Goal: Task Accomplishment & Management: Complete application form

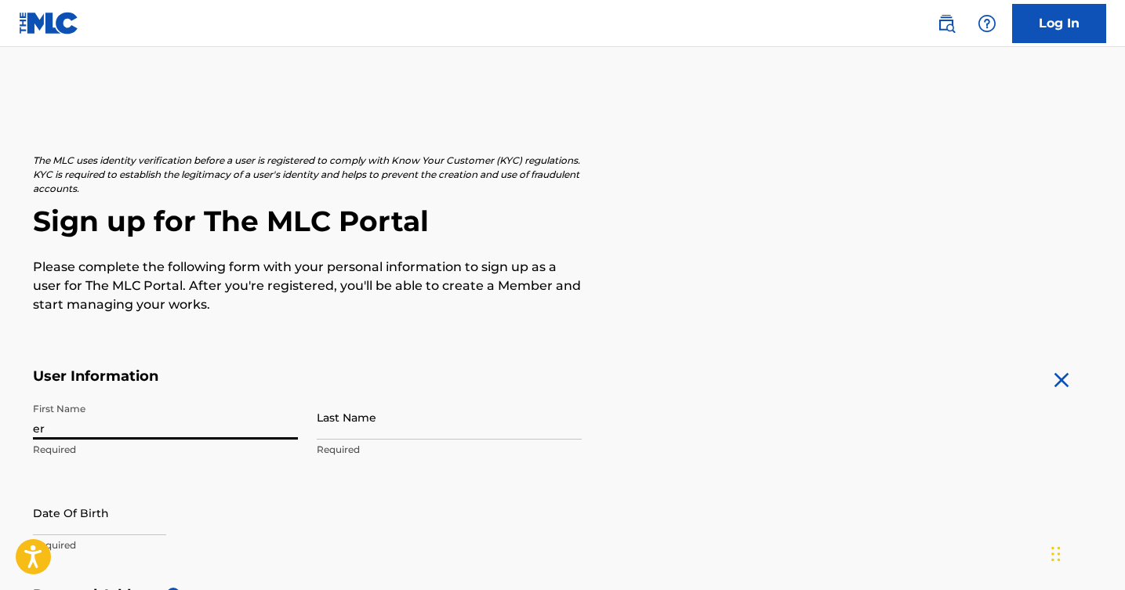
type input "e"
type input "Er"
type input "Erving"
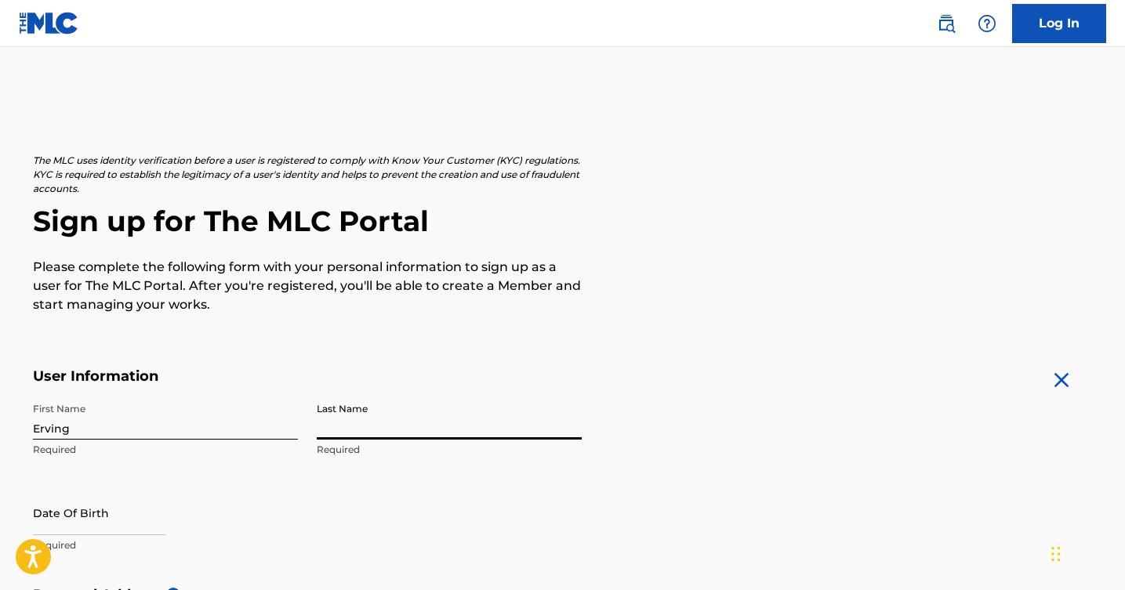
type input "t"
type input "Torr"
type input "[PERSON_NAME]"
select select "8"
select select "2025"
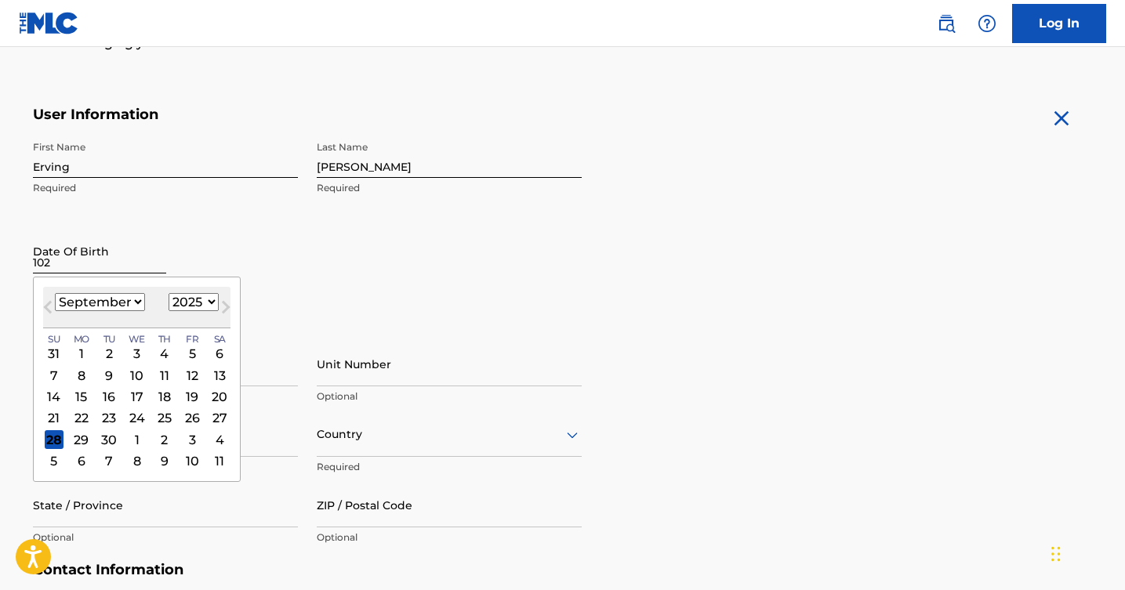
scroll to position [300, 0]
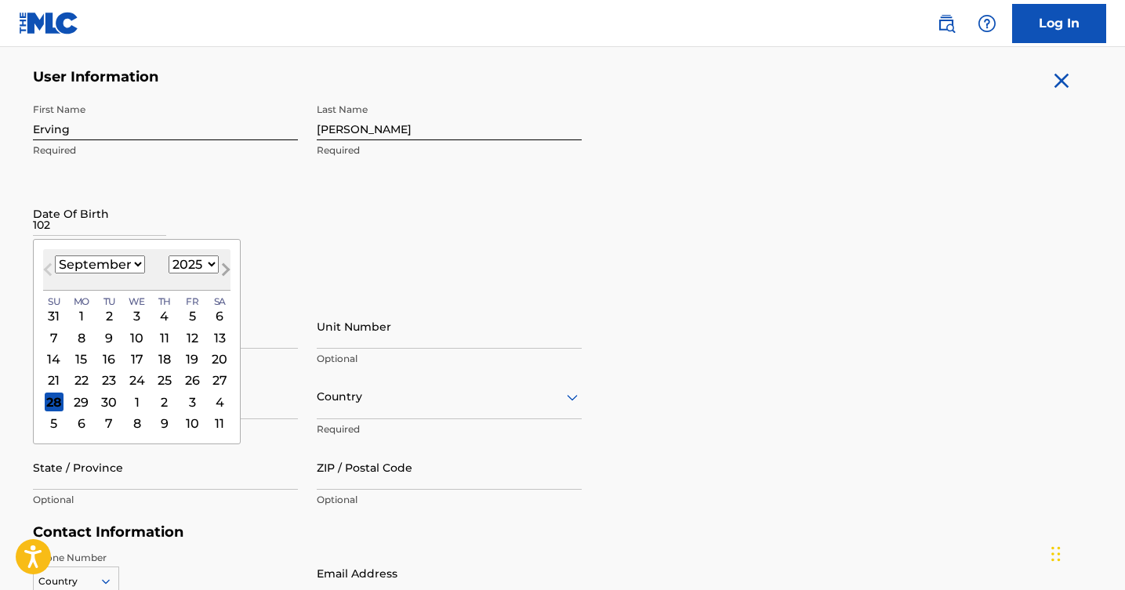
type input "102"
click at [214, 273] on button "Next Month" at bounding box center [225, 272] width 25 height 25
select select "9"
click at [127, 399] on div "29" at bounding box center [136, 402] width 19 height 19
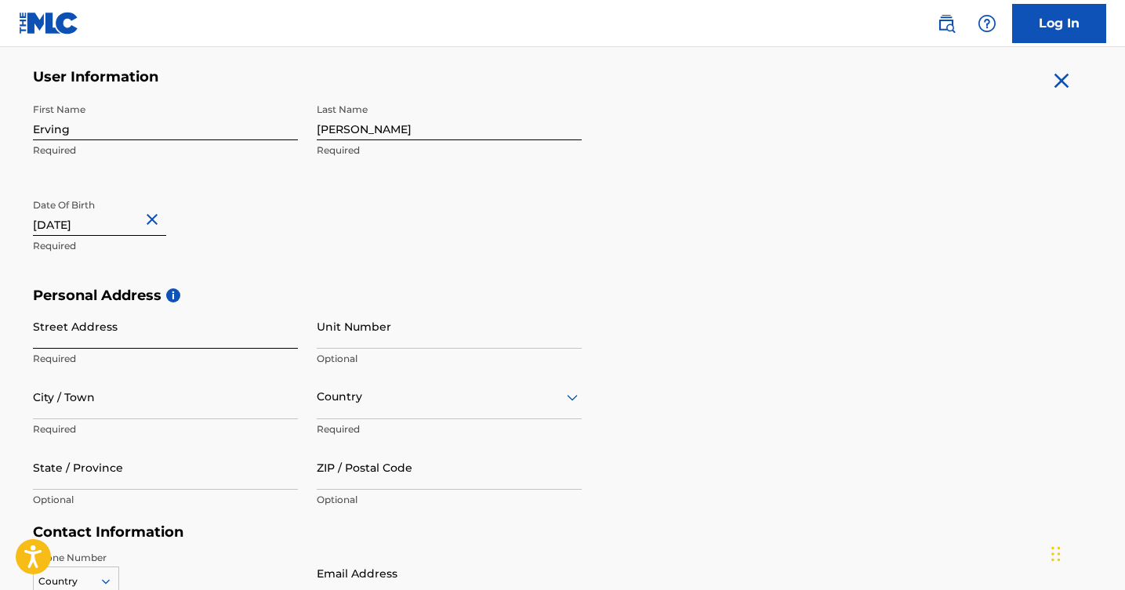
type input "[DATE]"
type input "[STREET_ADDRESS][PERSON_NAME]"
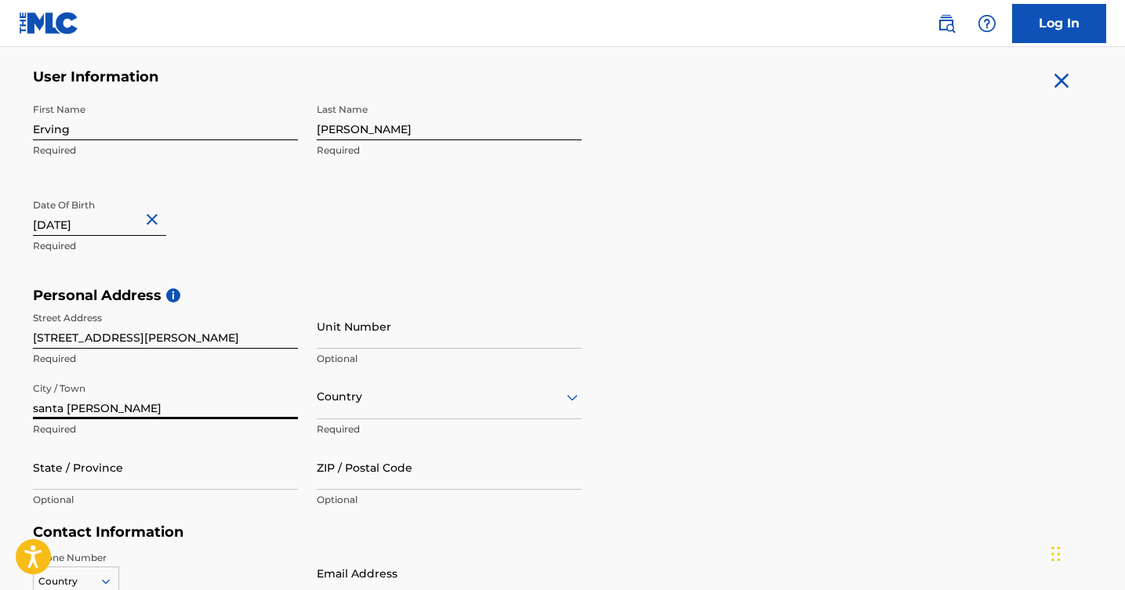
type input "santa [PERSON_NAME]"
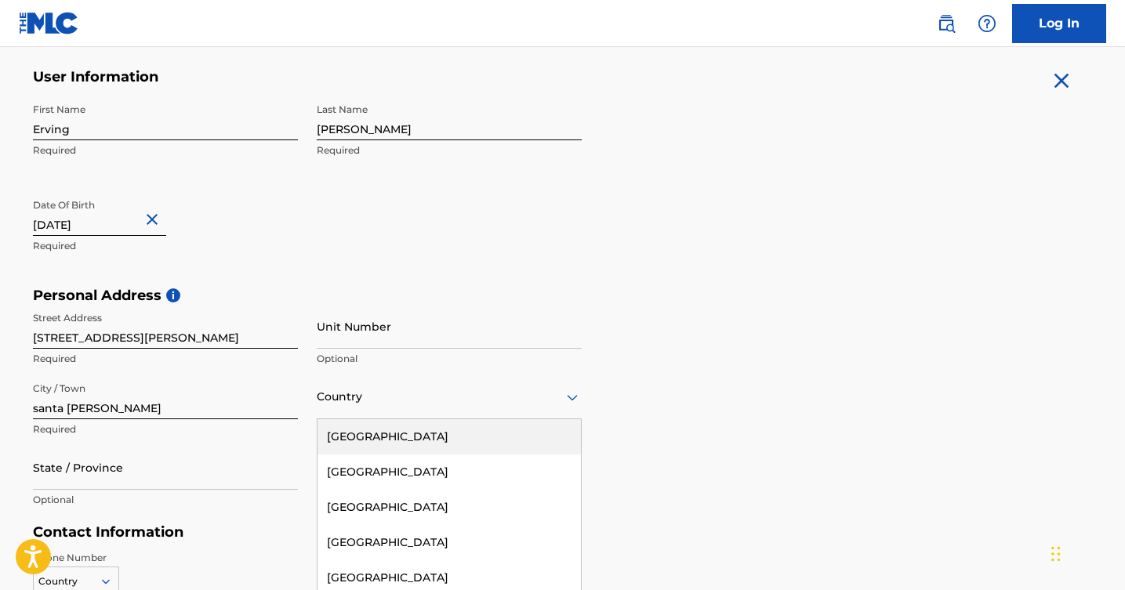
scroll to position [364, 0]
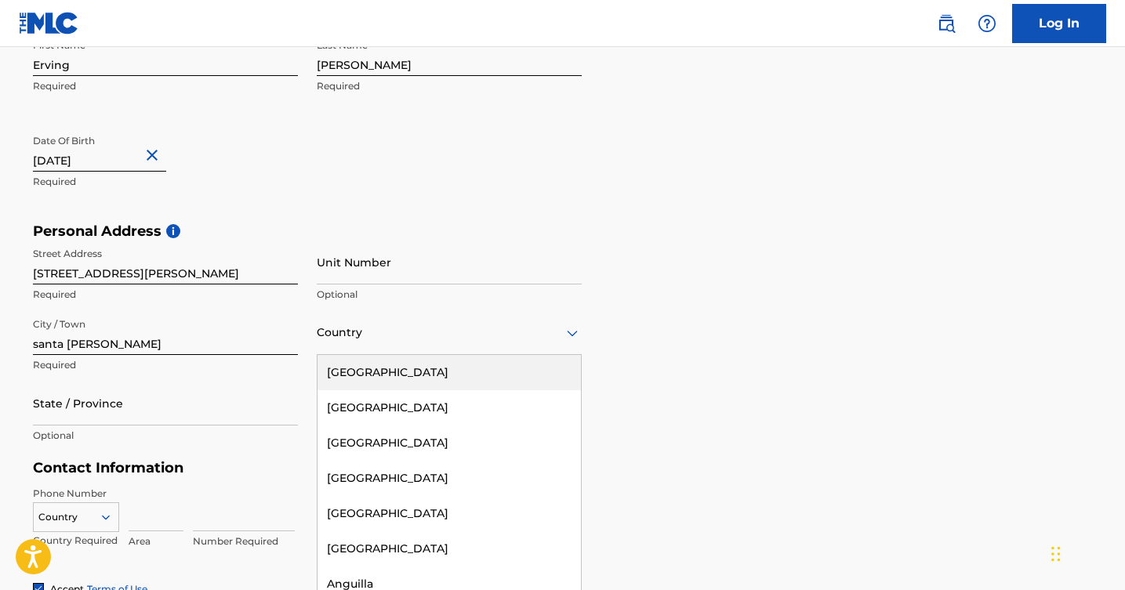
click at [347, 355] on div "[GEOGRAPHIC_DATA], 1 of 223. 223 results available. Use Up and Down to choose o…" at bounding box center [449, 332] width 265 height 45
click at [417, 376] on div "[GEOGRAPHIC_DATA]" at bounding box center [449, 372] width 263 height 35
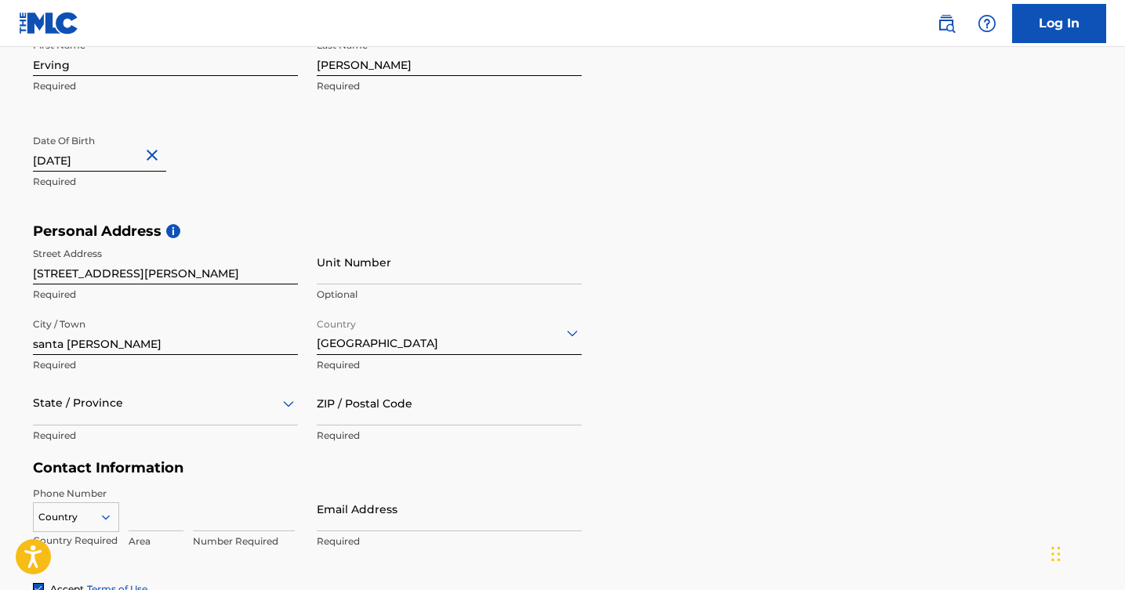
click at [223, 411] on div "State / Province" at bounding box center [165, 403] width 265 height 45
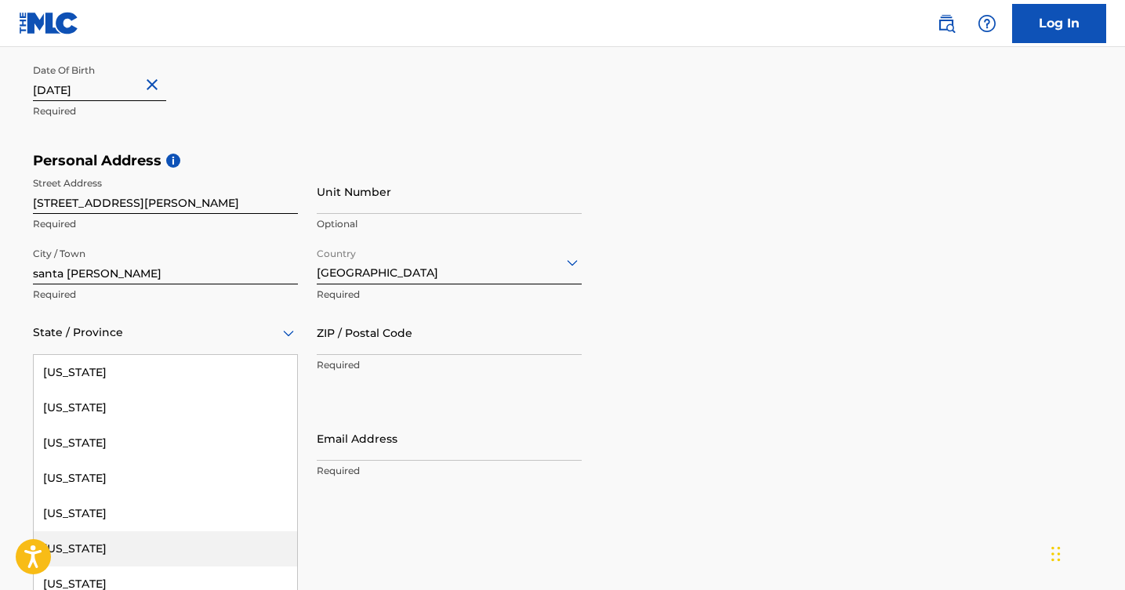
click at [158, 538] on div "[US_STATE]" at bounding box center [165, 549] width 263 height 35
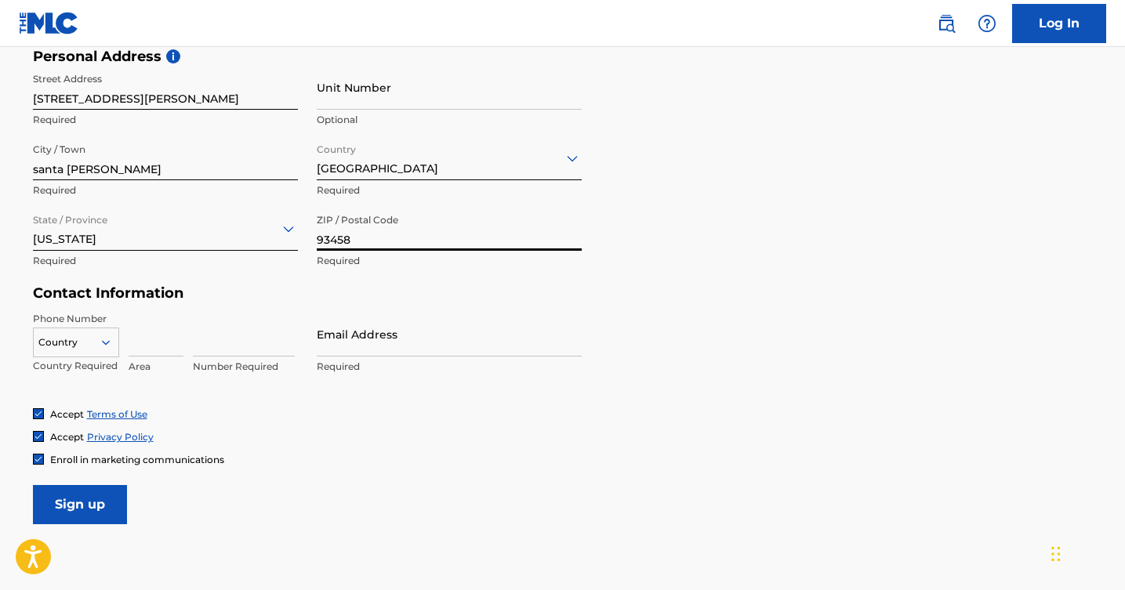
scroll to position [539, 0]
type input "93458"
click at [149, 344] on input at bounding box center [156, 333] width 55 height 45
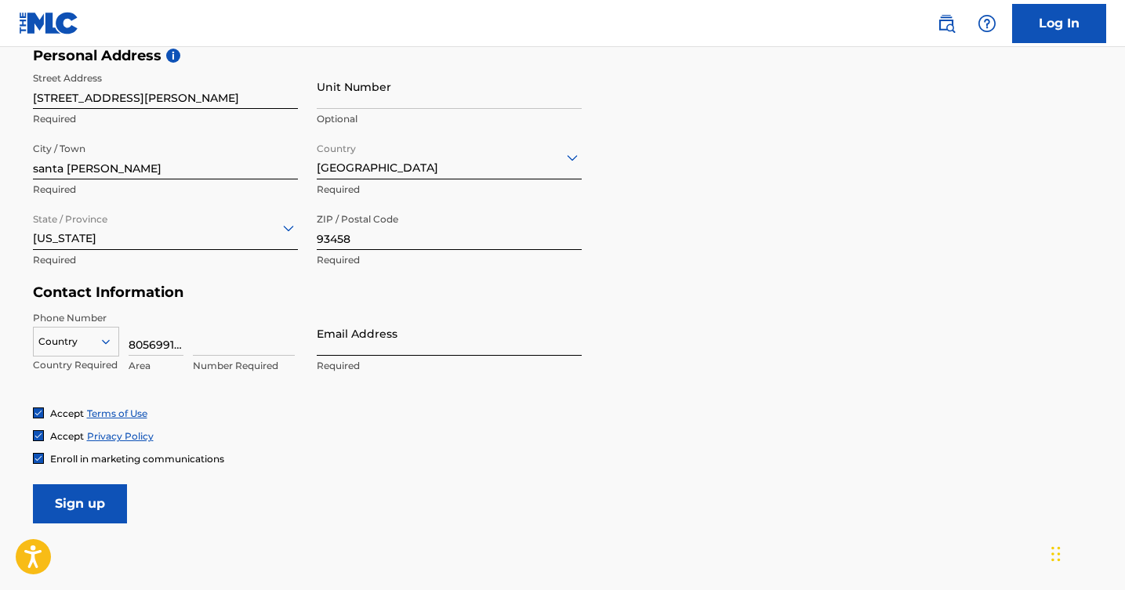
type input "8056991709"
type input "6991709"
click at [175, 336] on input "8056991709" at bounding box center [156, 333] width 55 height 45
drag, startPoint x: 172, startPoint y: 344, endPoint x: 81, endPoint y: 346, distance: 91.7
click at [81, 346] on div "Country Country Required 8056991709 Area 6991709 Number Required" at bounding box center [165, 346] width 265 height 71
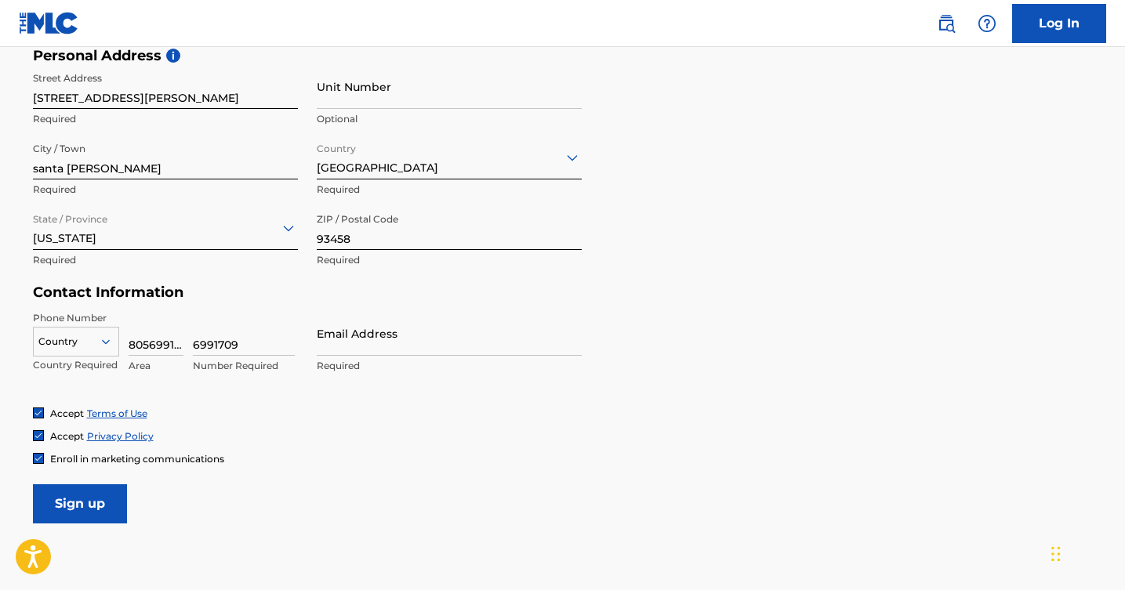
type input "709"
drag, startPoint x: 158, startPoint y: 337, endPoint x: 103, endPoint y: 340, distance: 54.2
click at [103, 340] on div "Country Country Required 709 Area 6991709 Number Required" at bounding box center [165, 346] width 265 height 71
type input "805"
click at [350, 336] on input "Email Address" at bounding box center [449, 333] width 265 height 45
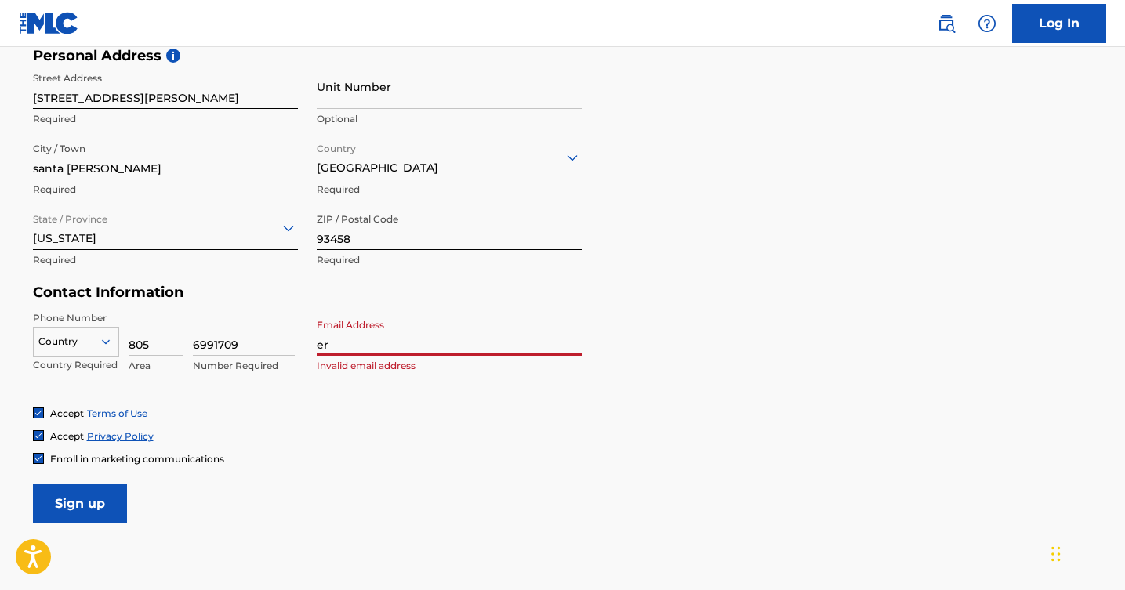
type input "e"
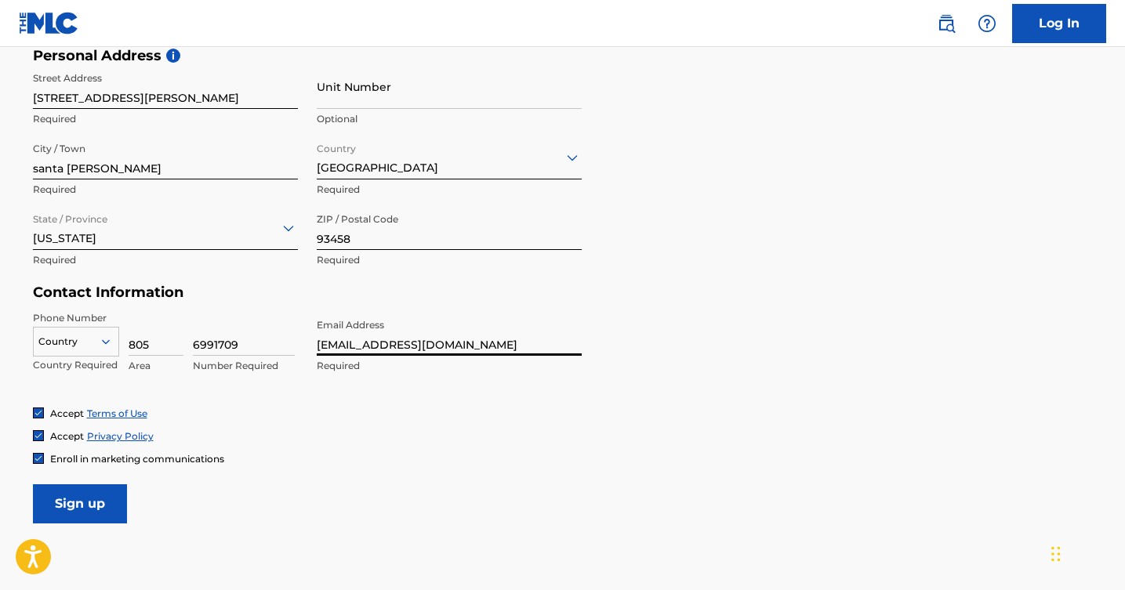
type input "[EMAIL_ADDRESS][DOMAIN_NAME]"
click at [127, 459] on span "Enroll in marketing communications" at bounding box center [137, 459] width 174 height 12
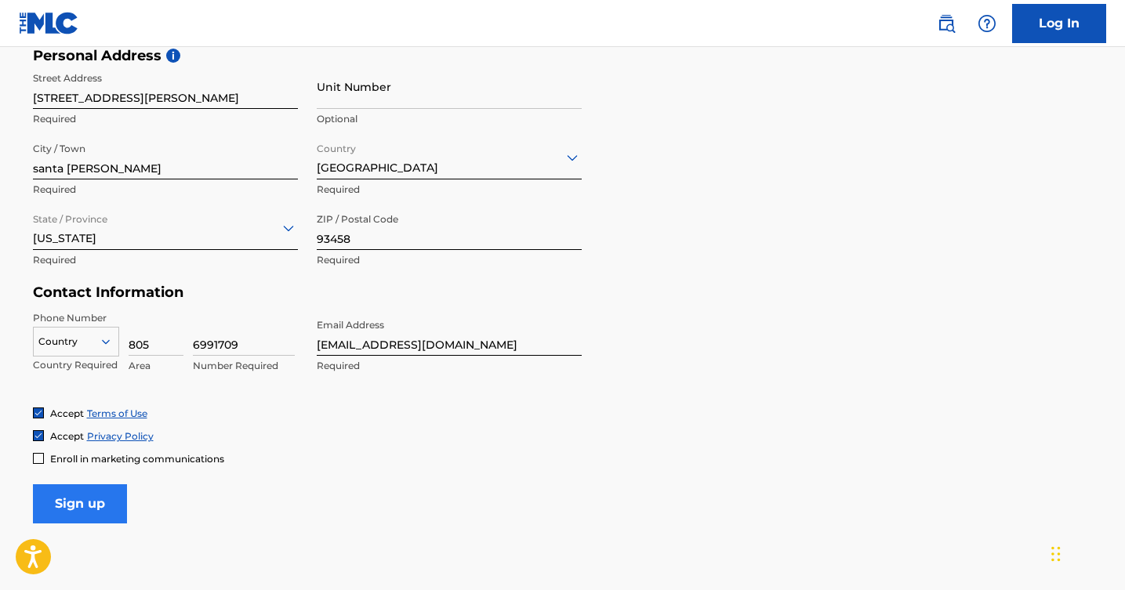
click at [107, 503] on input "Sign up" at bounding box center [80, 504] width 94 height 39
click at [68, 339] on div at bounding box center [76, 341] width 85 height 17
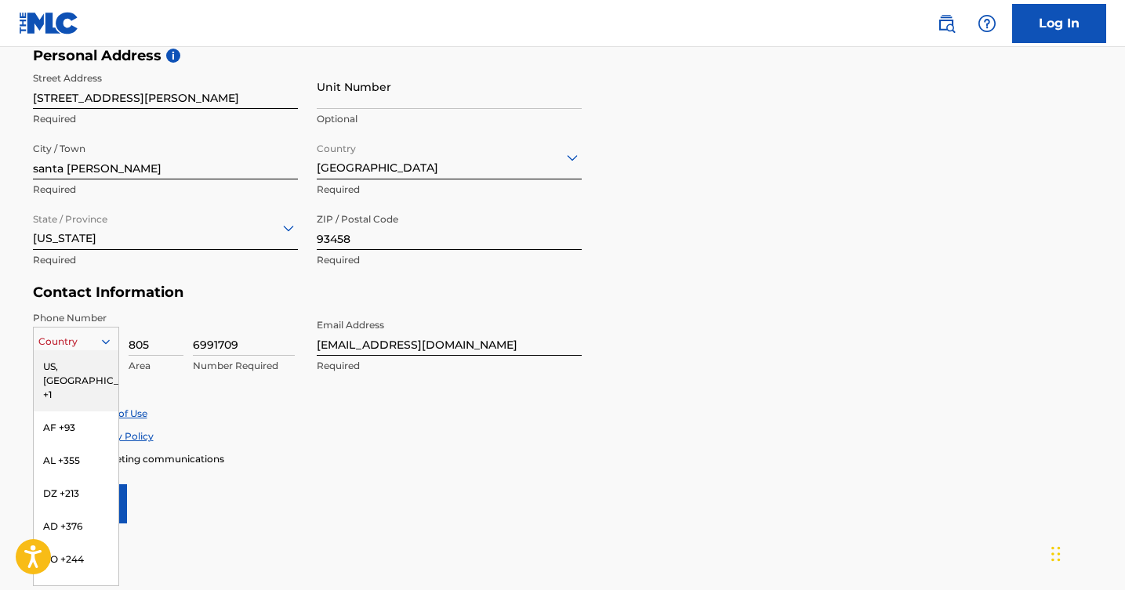
click at [67, 368] on div "US, [GEOGRAPHIC_DATA] +1" at bounding box center [76, 380] width 85 height 61
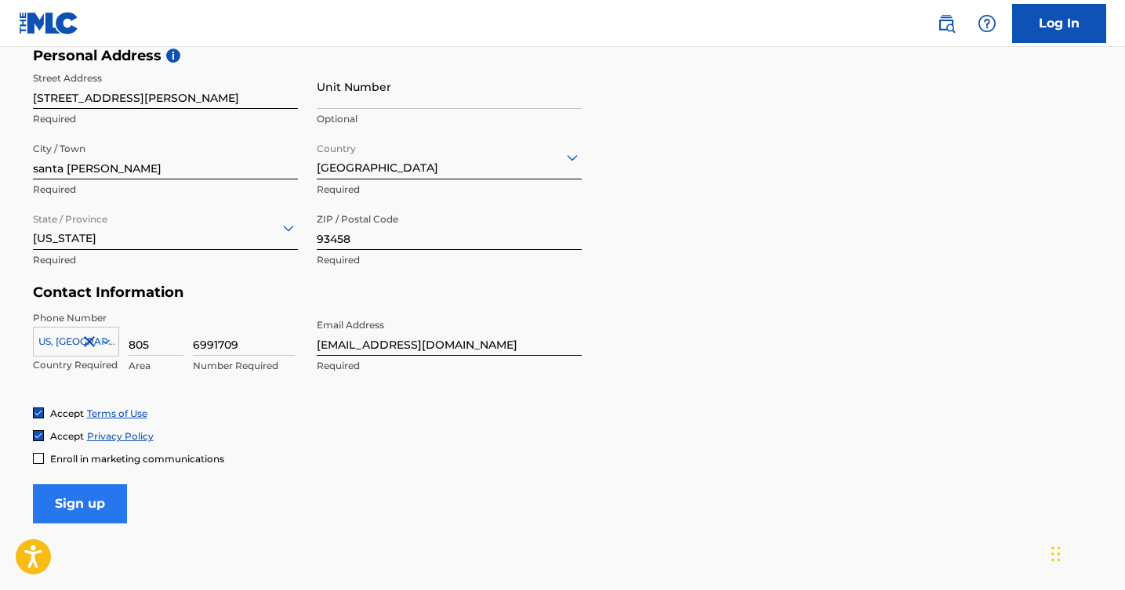
click at [71, 516] on input "Sign up" at bounding box center [80, 504] width 94 height 39
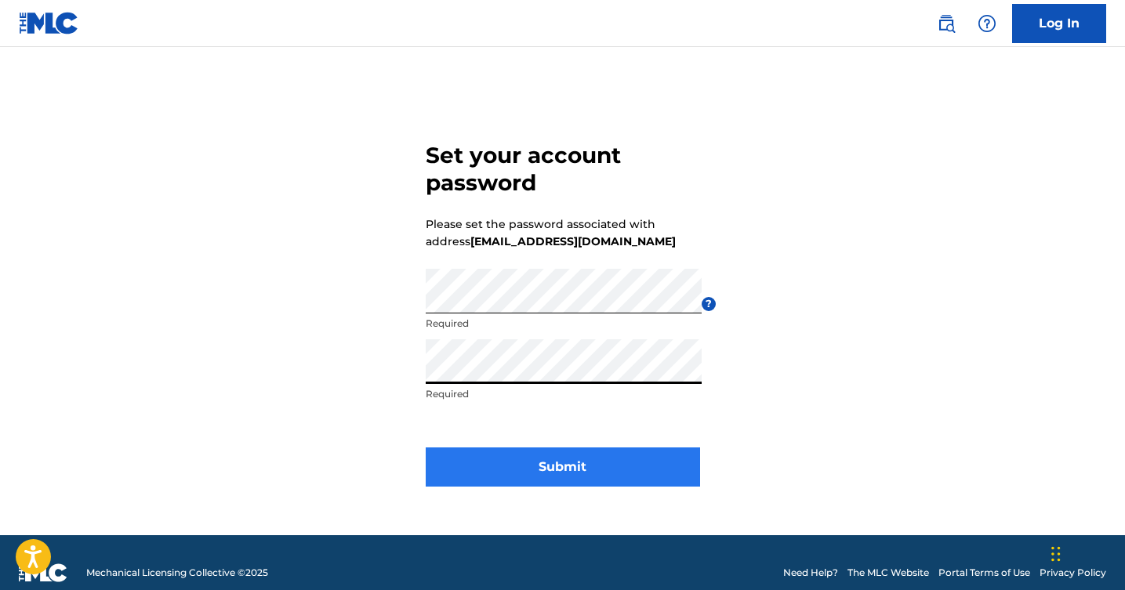
click at [549, 470] on button "Submit" at bounding box center [563, 467] width 274 height 39
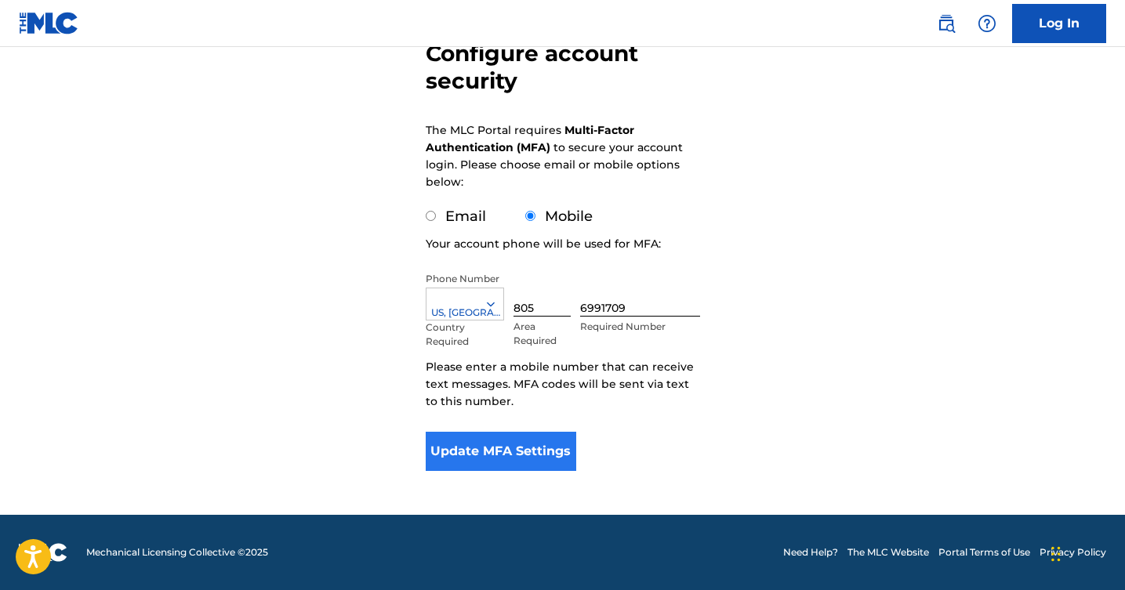
scroll to position [164, 0]
click at [556, 450] on button "Update MFA Settings" at bounding box center [501, 451] width 151 height 39
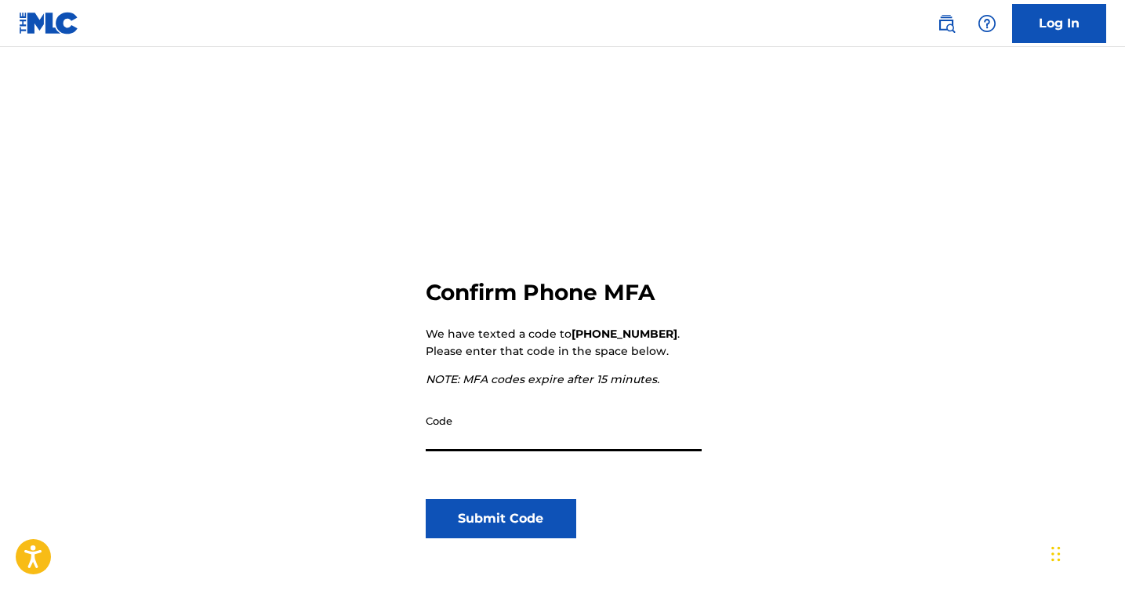
click at [585, 439] on input "Code" at bounding box center [564, 429] width 276 height 45
type input "137210"
click at [561, 514] on button "Submit Code" at bounding box center [501, 518] width 151 height 39
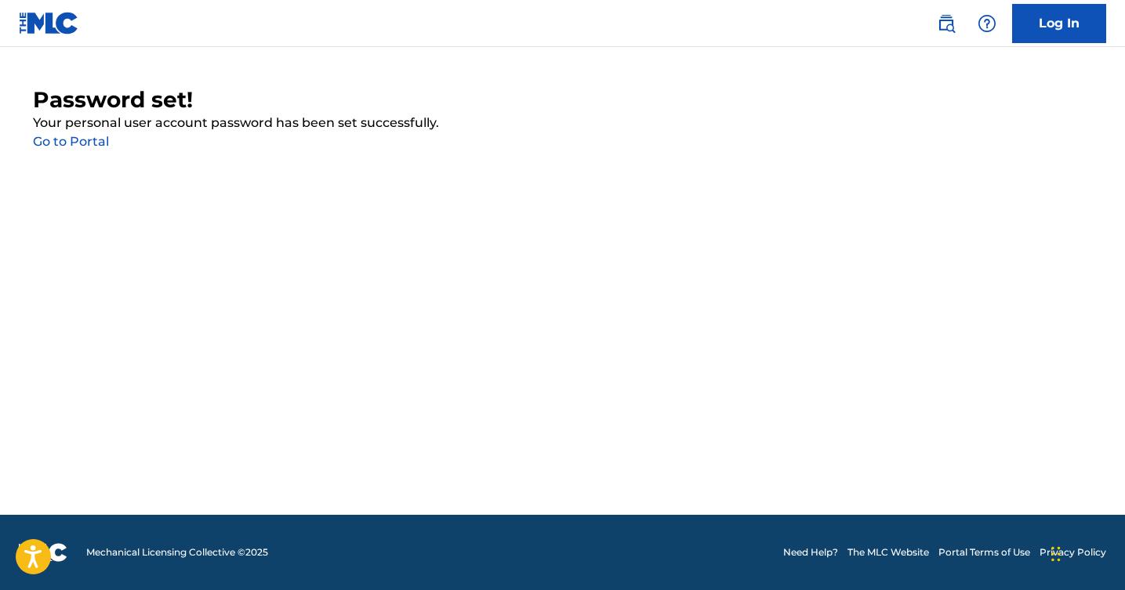
click at [87, 139] on link "Go to Portal" at bounding box center [71, 141] width 76 height 15
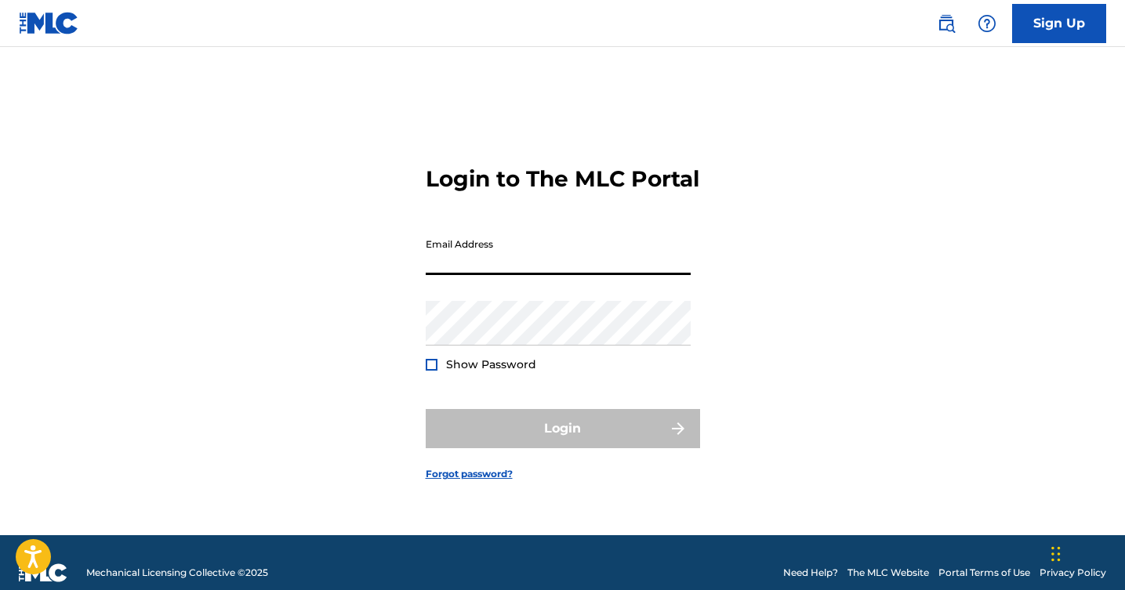
click at [540, 274] on input "Email Address" at bounding box center [558, 253] width 265 height 45
type input "[EMAIL_ADDRESS][DOMAIN_NAME]"
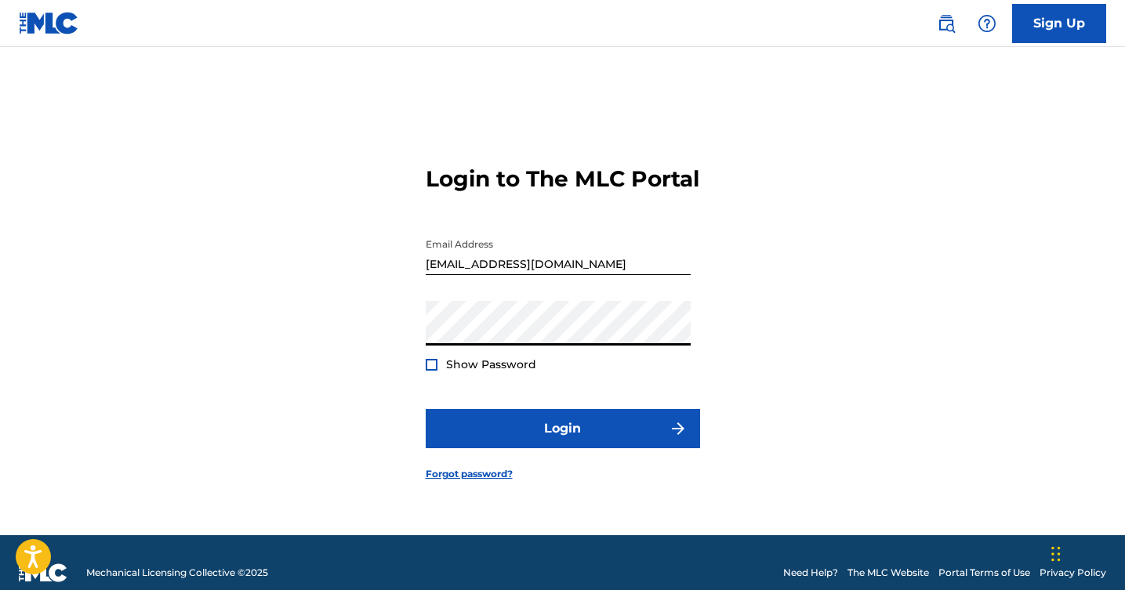
click at [562, 442] on button "Login" at bounding box center [563, 428] width 274 height 39
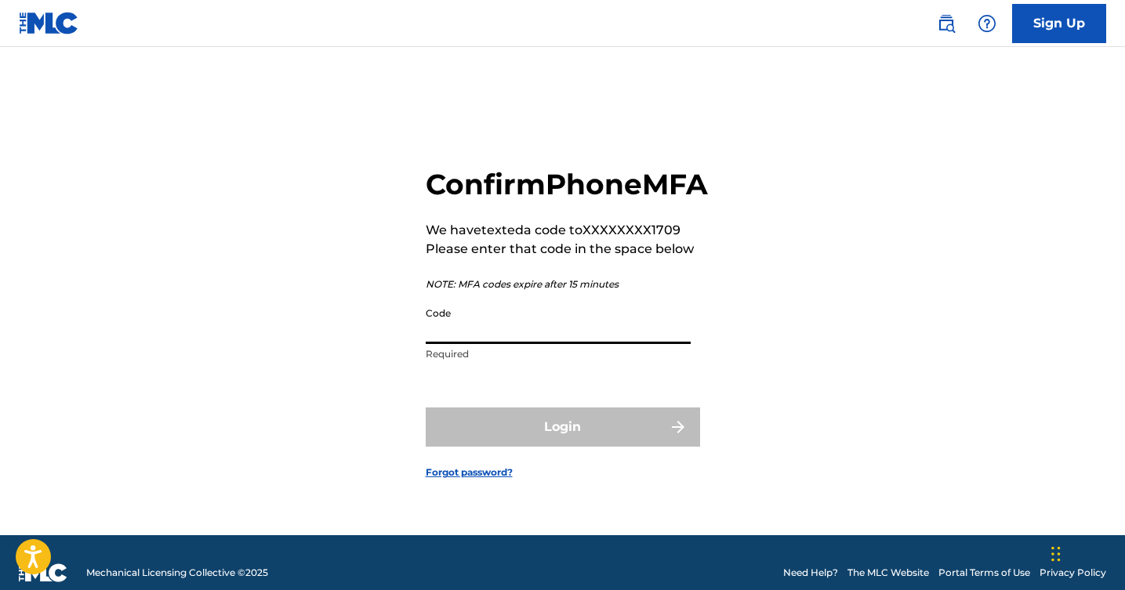
click at [583, 339] on input "Code" at bounding box center [558, 322] width 265 height 45
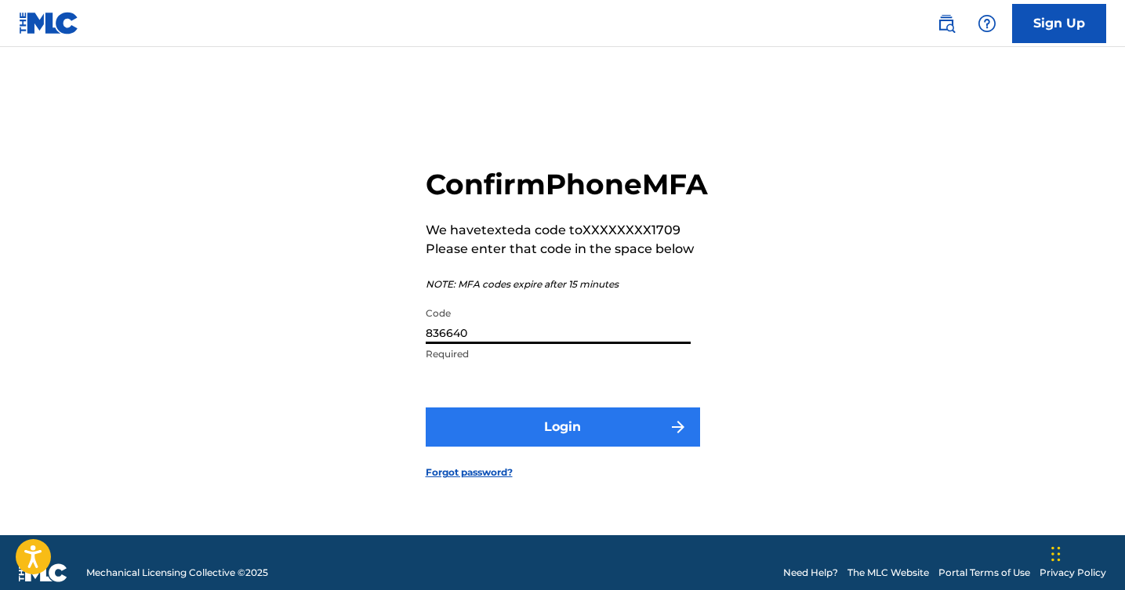
type input "836640"
click at [592, 434] on button "Login" at bounding box center [563, 427] width 274 height 39
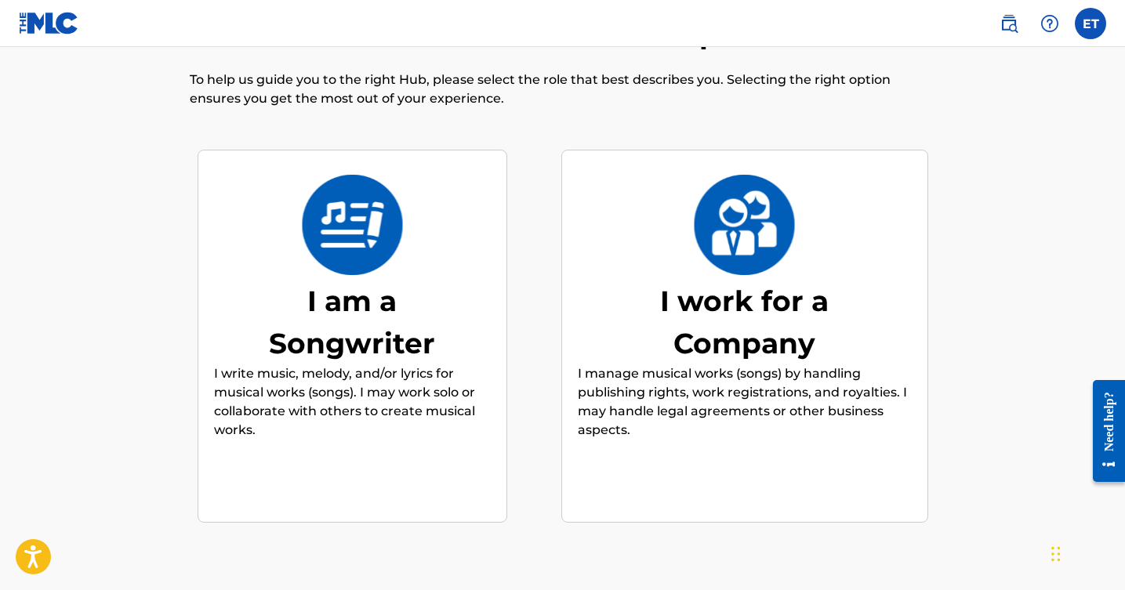
click at [401, 290] on div "I am a Songwriter" at bounding box center [351, 322] width 235 height 85
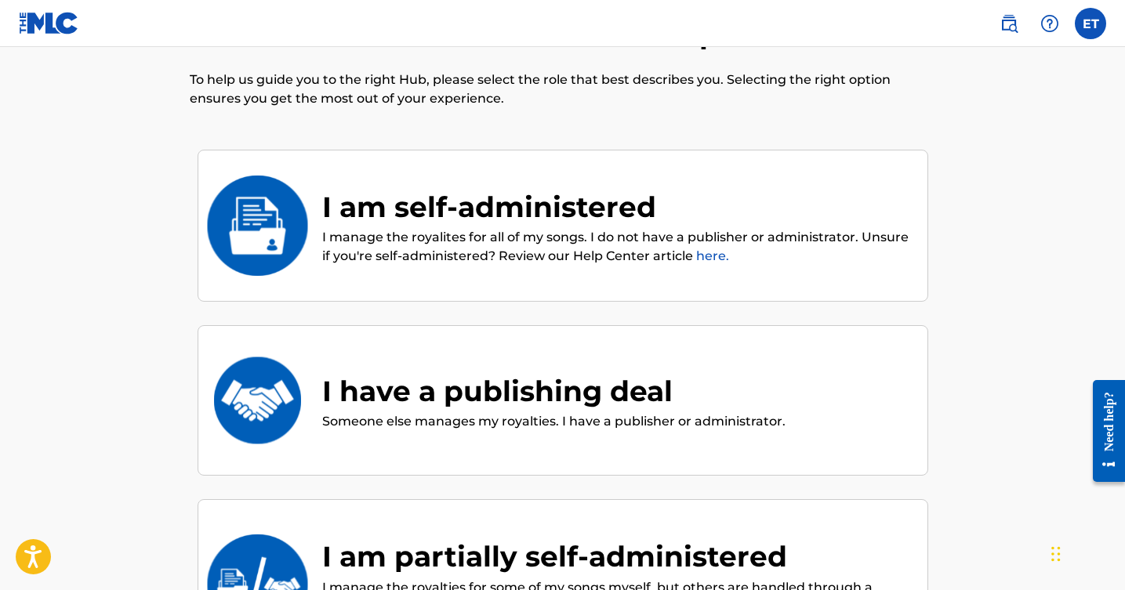
click at [529, 231] on p "I manage the royalites for all of my songs. I do not have a publisher or admini…" at bounding box center [617, 247] width 590 height 38
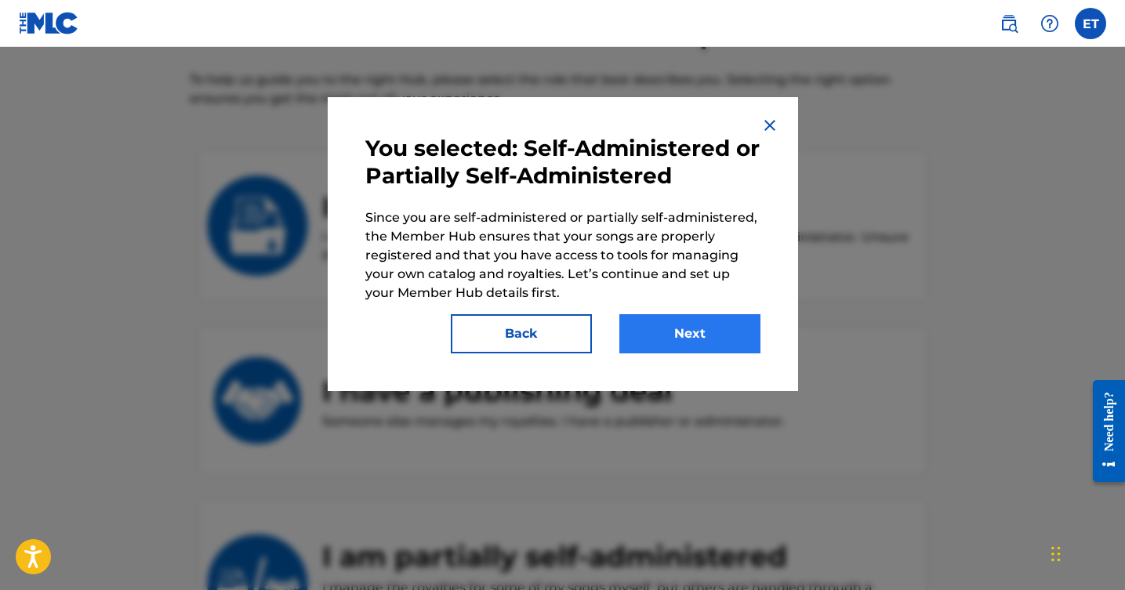
click at [726, 328] on button "Next" at bounding box center [689, 333] width 141 height 39
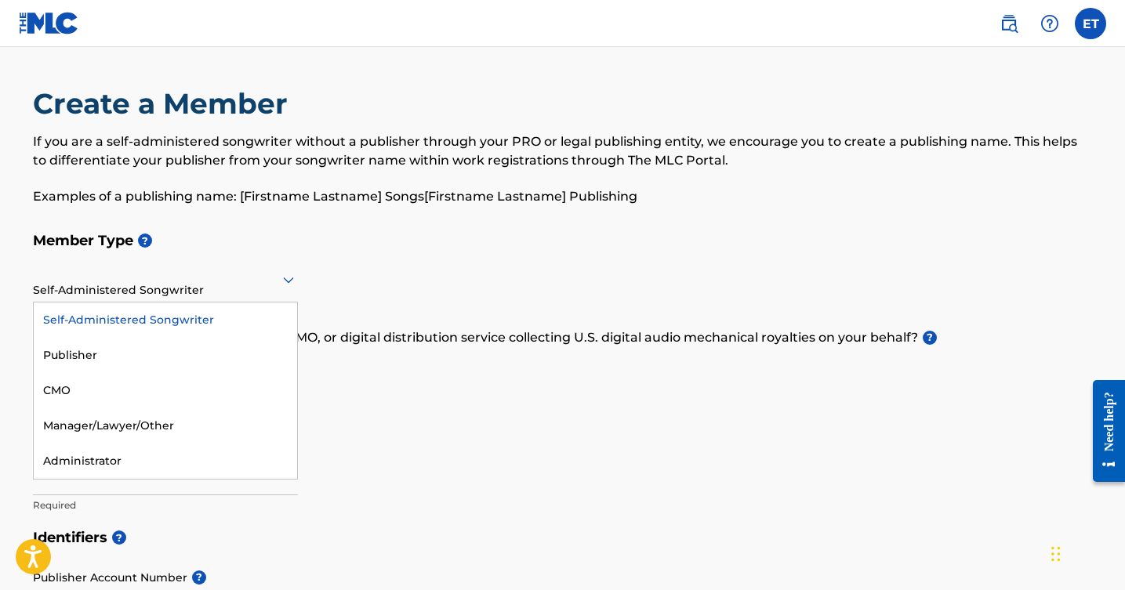
click at [234, 287] on div at bounding box center [165, 280] width 265 height 20
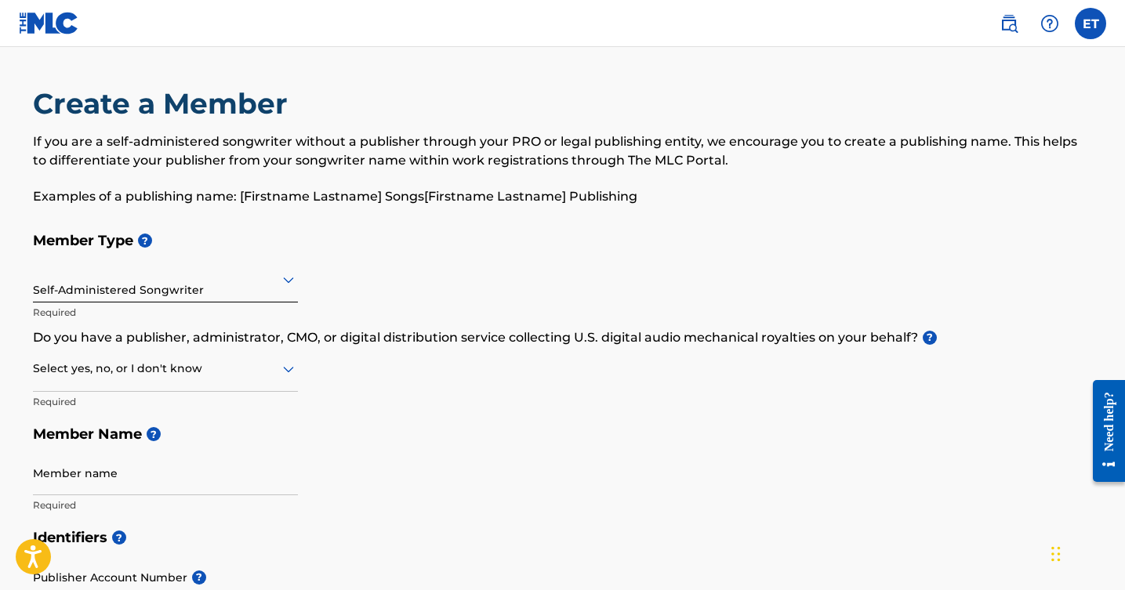
click at [261, 250] on h5 "Member Type ?" at bounding box center [563, 241] width 1060 height 34
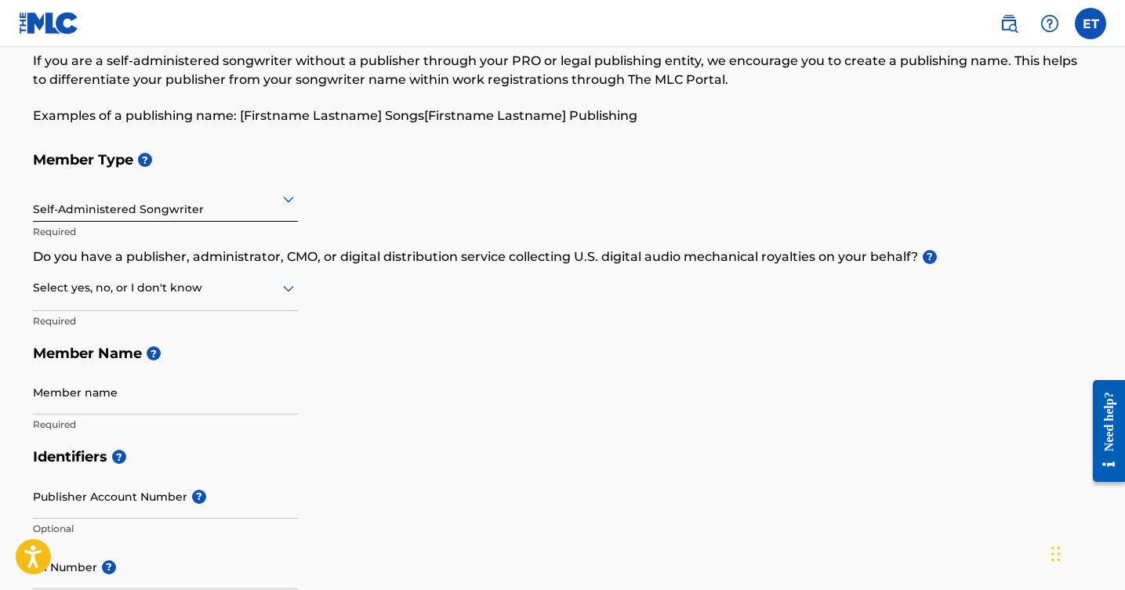
scroll to position [82, 0]
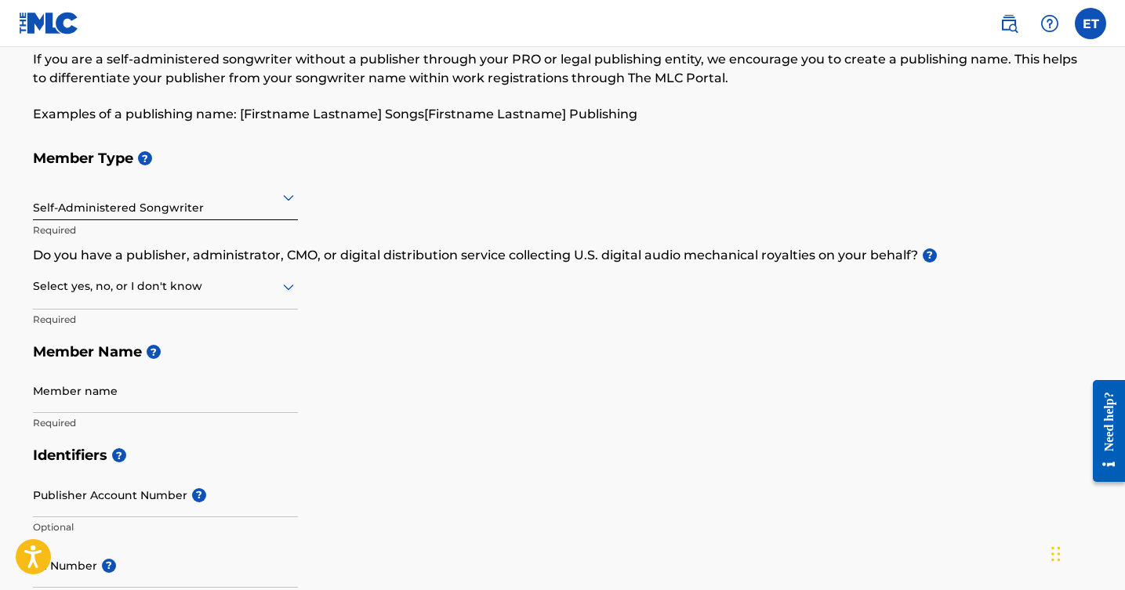
click at [250, 289] on div at bounding box center [165, 287] width 265 height 20
click at [917, 254] on p "Do you have a publisher, administrator, CMO, or digital distribution service co…" at bounding box center [563, 255] width 1060 height 19
click at [274, 290] on div at bounding box center [165, 287] width 265 height 20
click at [242, 332] on div "Yes" at bounding box center [165, 327] width 263 height 35
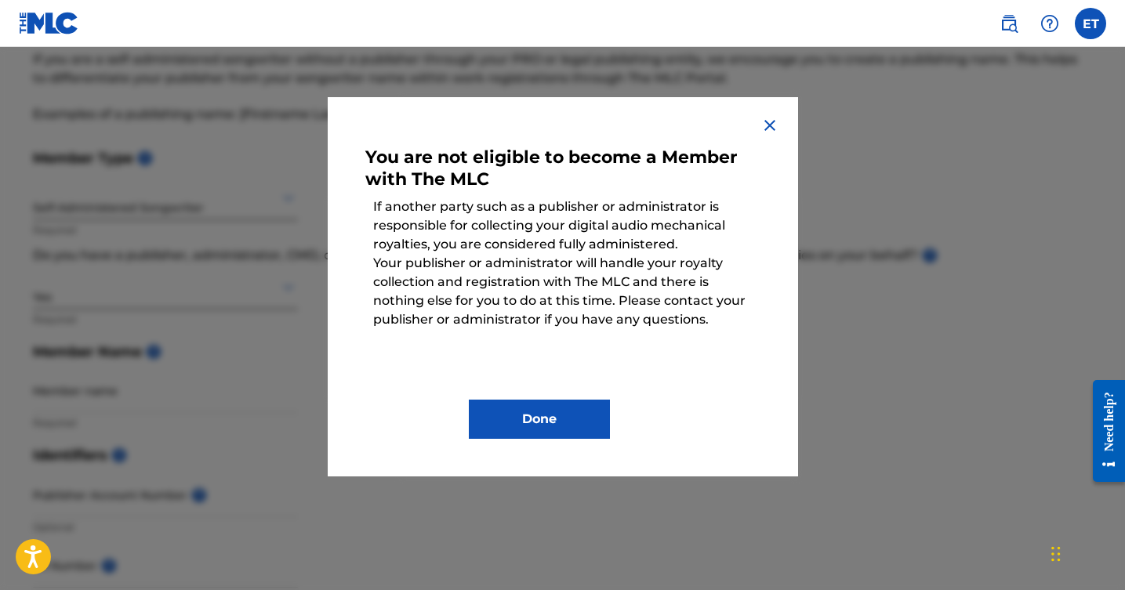
click at [765, 131] on img at bounding box center [770, 125] width 19 height 19
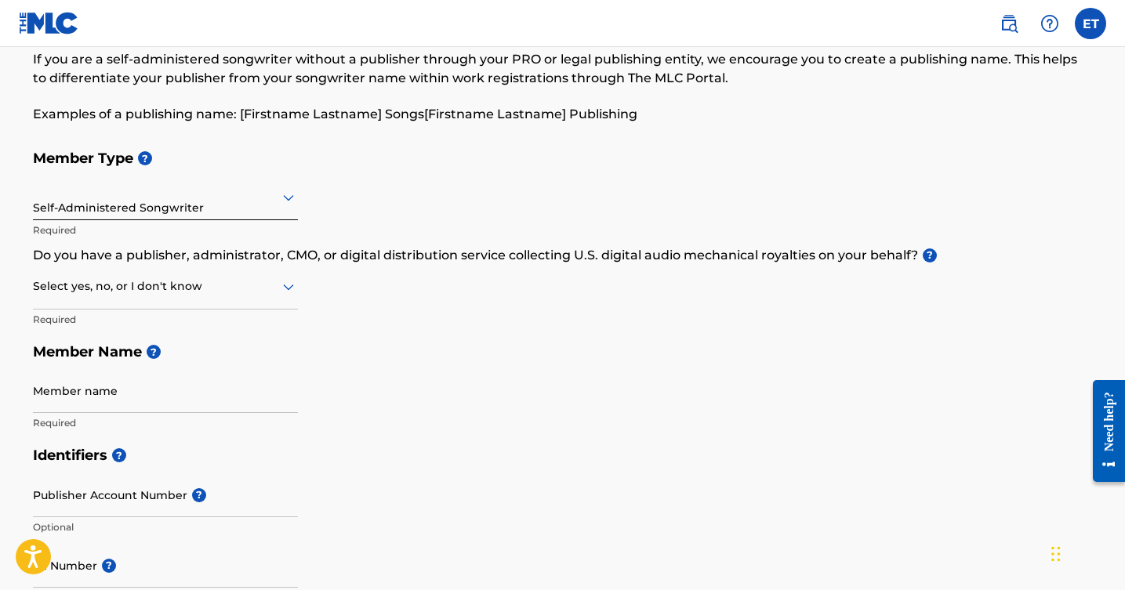
click at [224, 307] on div "Select yes, no, or I don't know" at bounding box center [165, 287] width 265 height 45
click at [169, 386] on div "I don't know" at bounding box center [165, 397] width 263 height 35
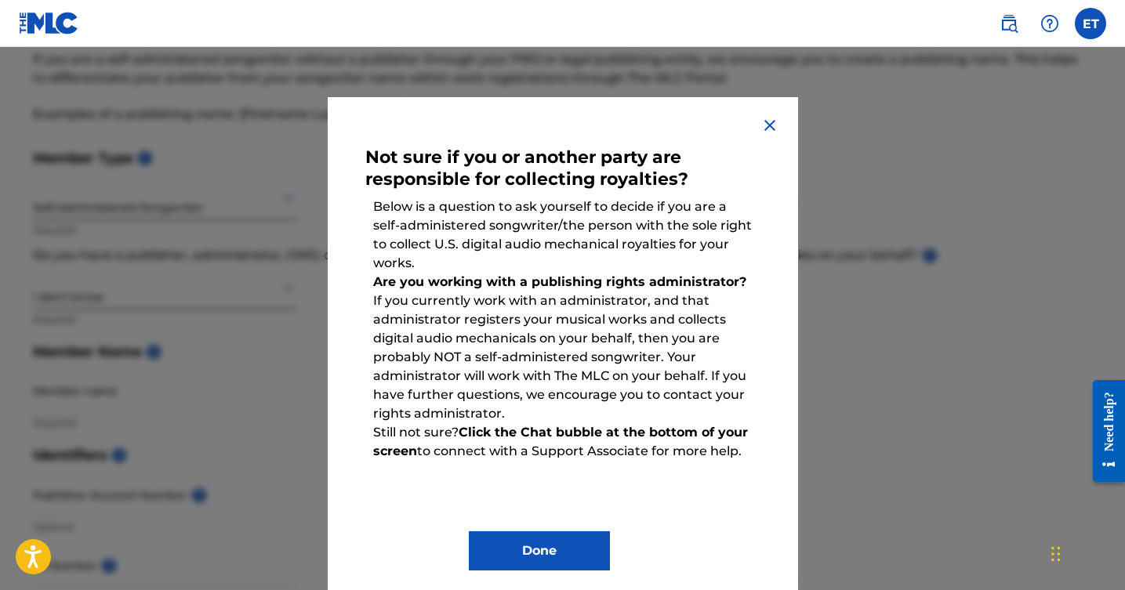
click at [771, 134] on img at bounding box center [770, 125] width 19 height 19
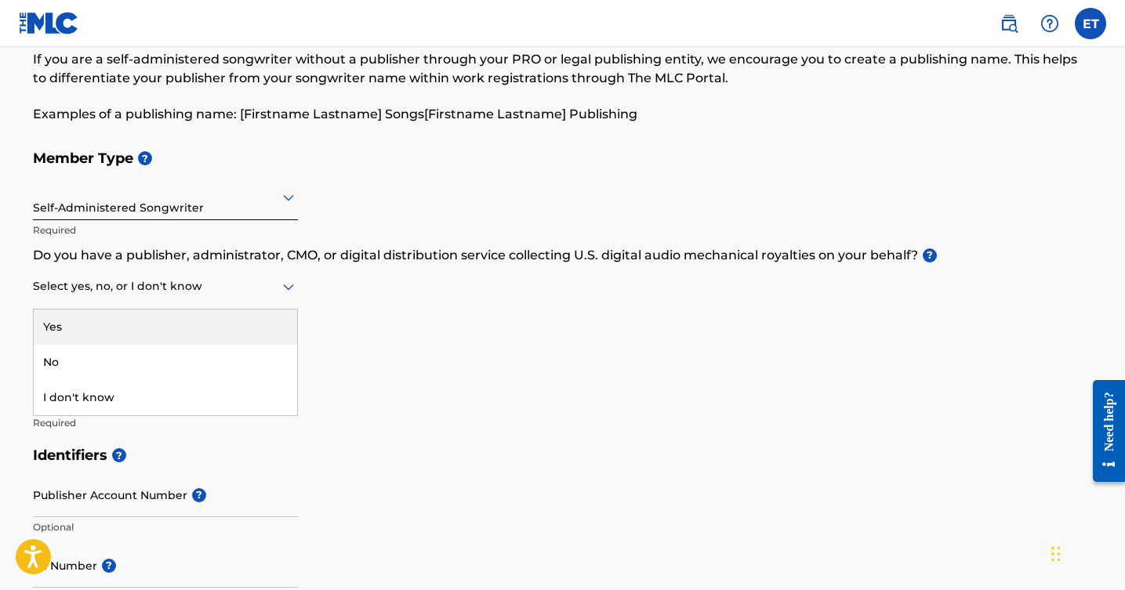
click at [188, 303] on div "Select yes, no, or I don't know" at bounding box center [165, 287] width 265 height 45
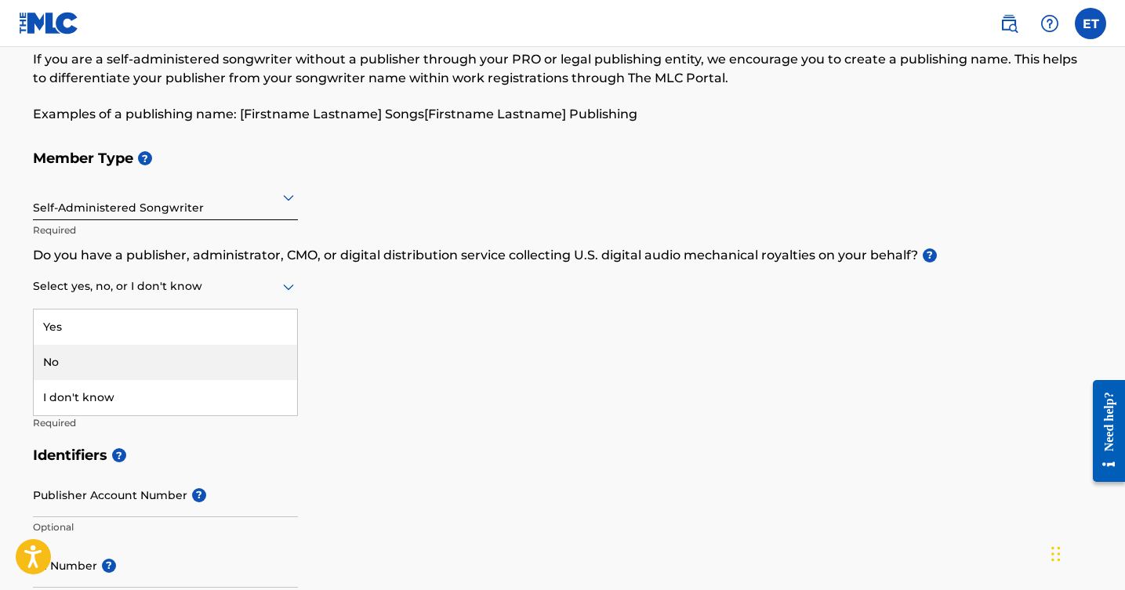
click at [169, 364] on div "No" at bounding box center [165, 362] width 263 height 35
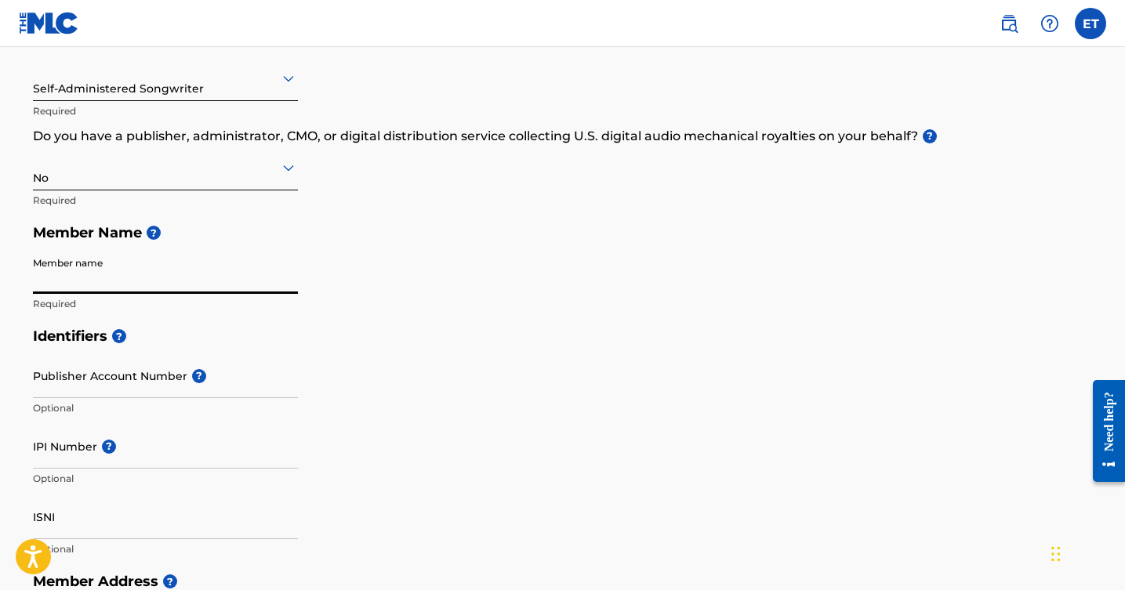
scroll to position [203, 0]
type input "Erving"
type input "Erving Torres"
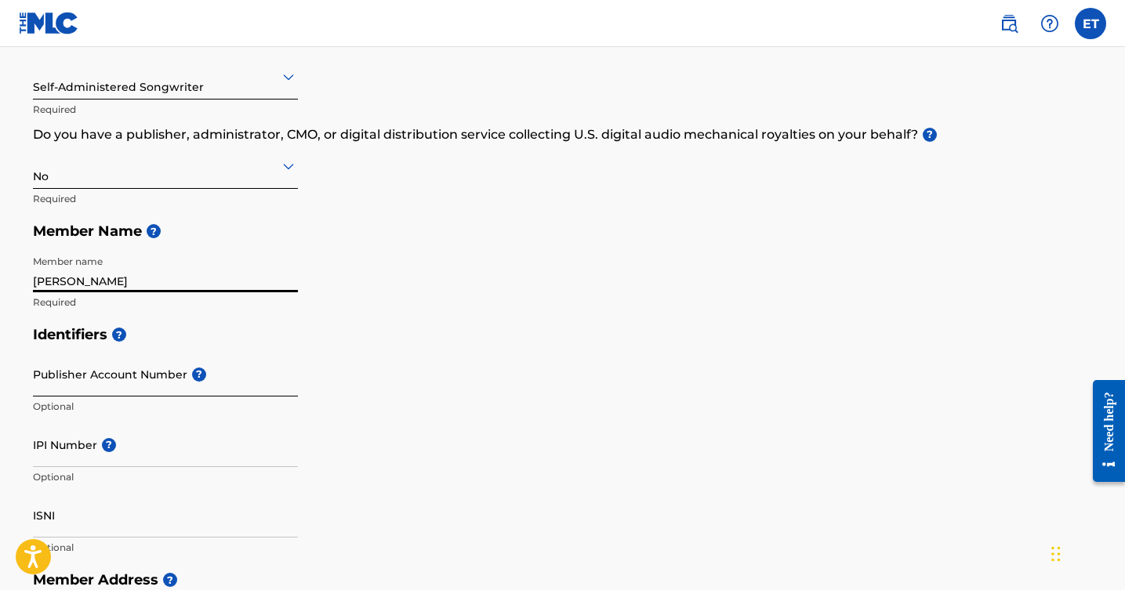
click at [171, 369] on div "Publisher Account Number ? Optional" at bounding box center [165, 387] width 265 height 71
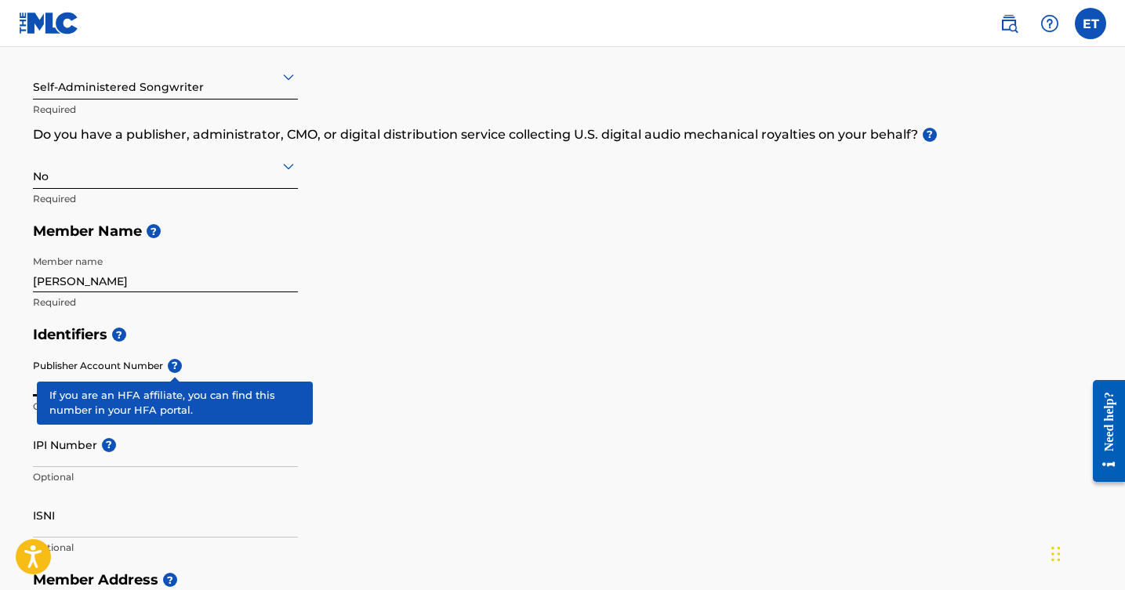
scroll to position [319, 0]
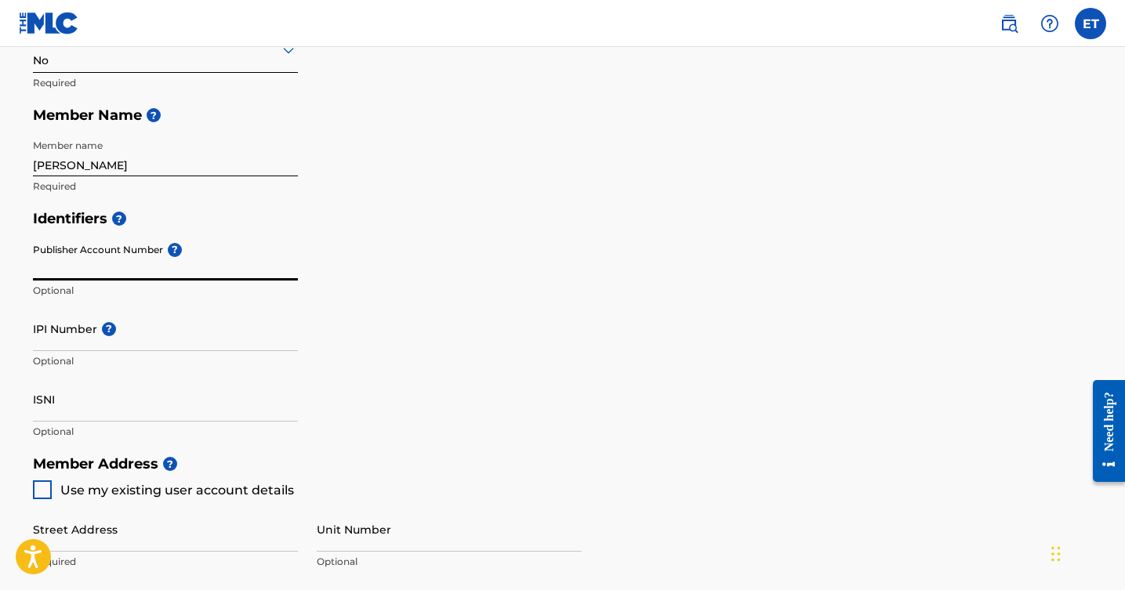
click at [235, 269] on input "Publisher Account Number ?" at bounding box center [165, 258] width 265 height 45
paste input "01313935562"
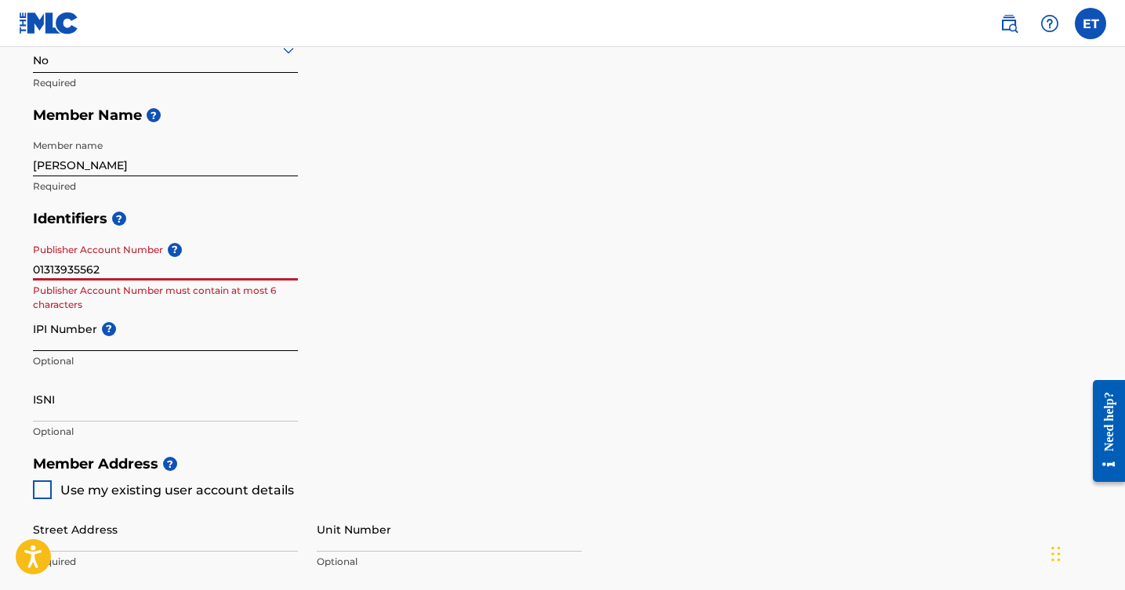
type input "01313935562"
click at [134, 332] on input "IPI Number ?" at bounding box center [165, 329] width 265 height 45
paste input "01313935562"
type input "01313935562"
drag, startPoint x: 191, startPoint y: 267, endPoint x: -16, endPoint y: 263, distance: 206.2
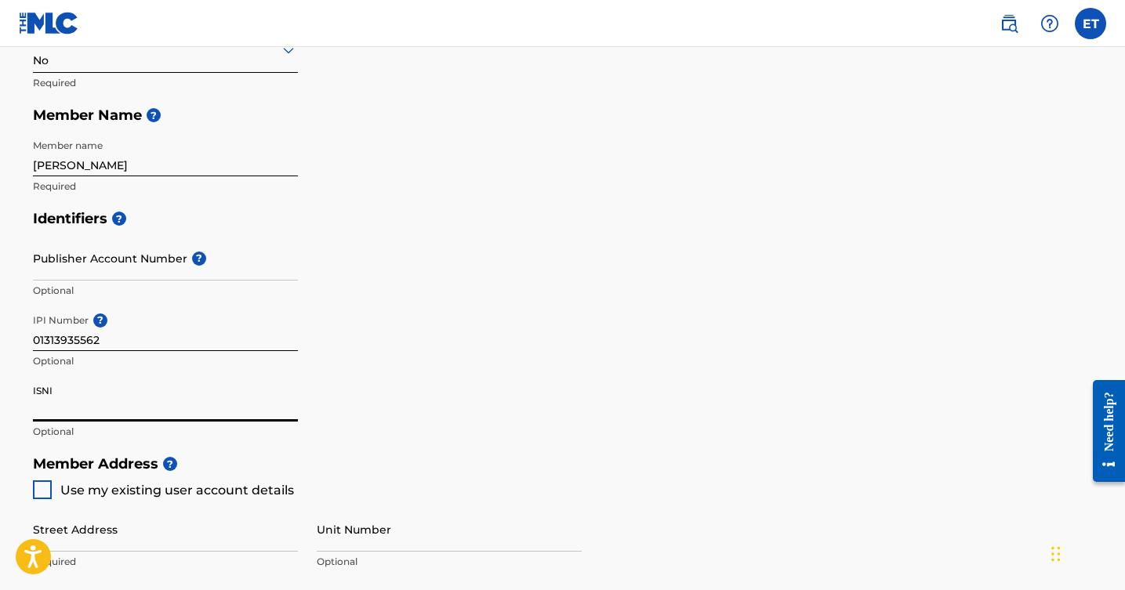
click at [80, 408] on input "ISNI" at bounding box center [165, 399] width 265 height 45
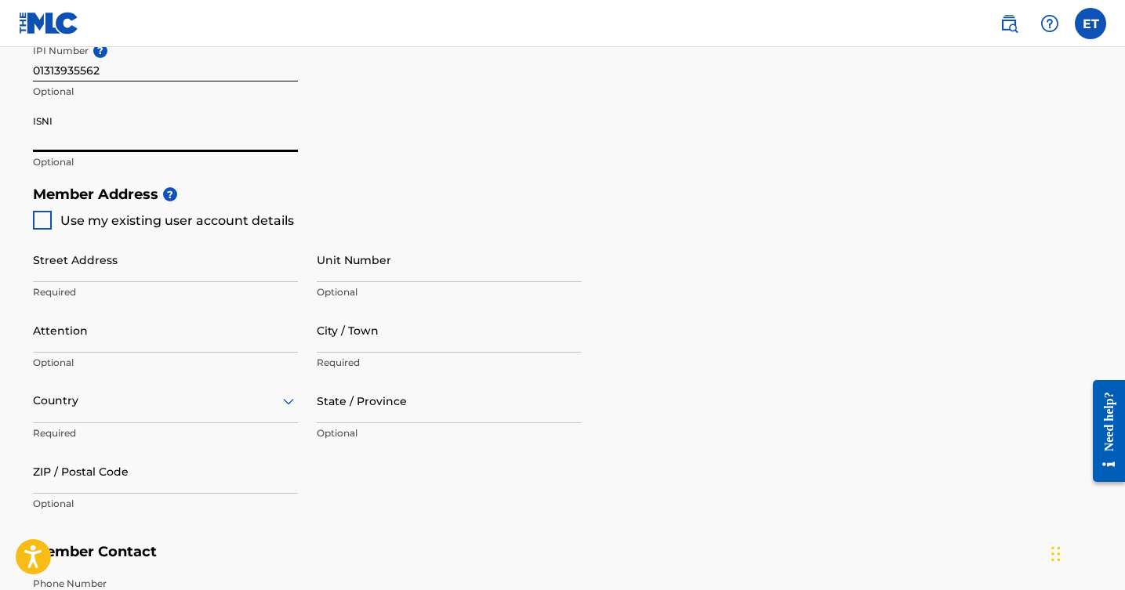
scroll to position [598, 0]
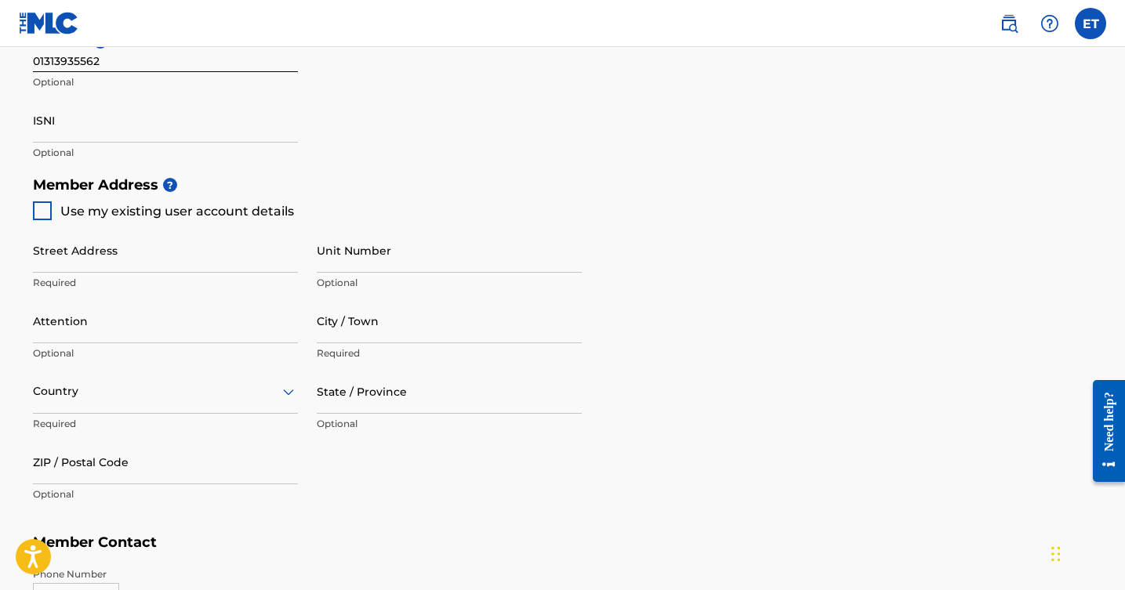
click at [154, 214] on span "Use my existing user account details" at bounding box center [177, 211] width 234 height 15
type input "[STREET_ADDRESS][PERSON_NAME]"
type input "santa [PERSON_NAME]"
type input "93458"
type input "805"
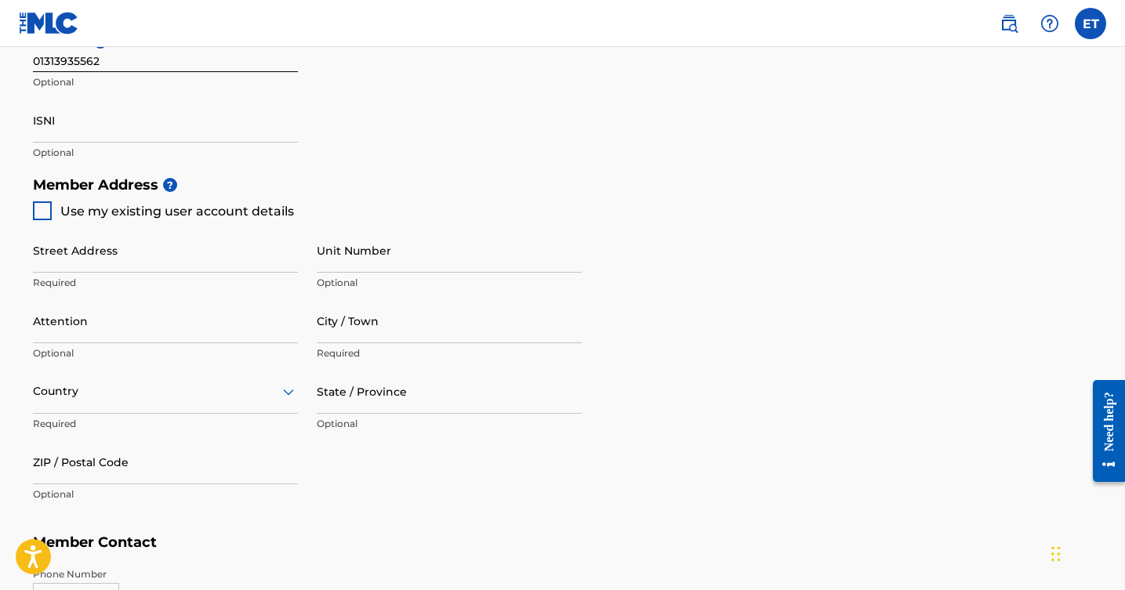
type input "6991709"
type input "[EMAIL_ADDRESS][DOMAIN_NAME]"
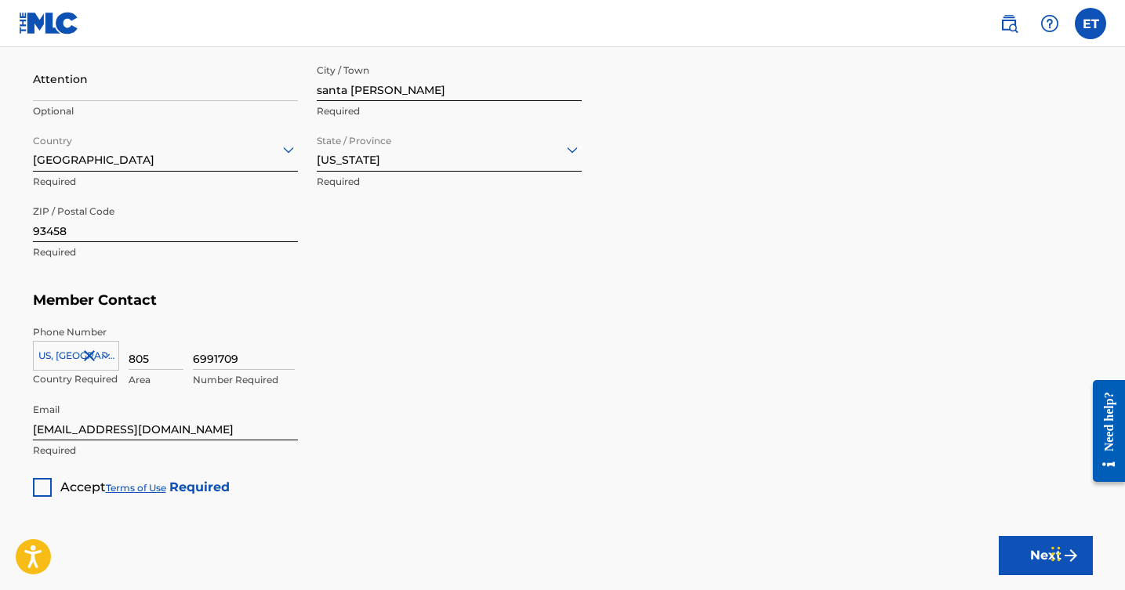
scroll to position [856, 0]
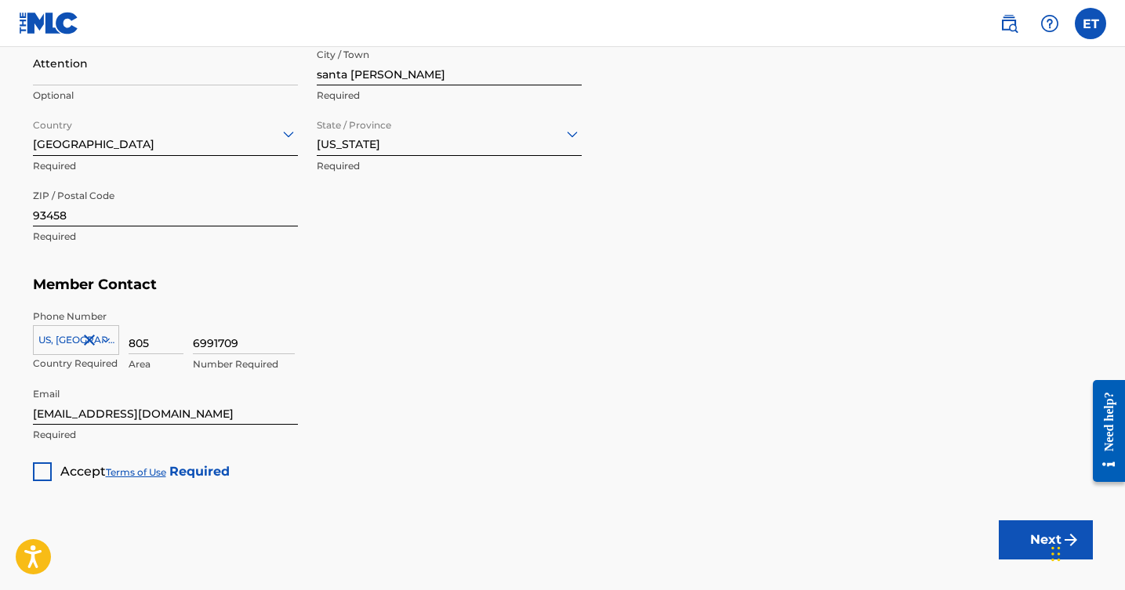
click at [42, 459] on div "Accept Terms of Use Required" at bounding box center [131, 466] width 197 height 31
click at [42, 463] on div at bounding box center [42, 472] width 19 height 19
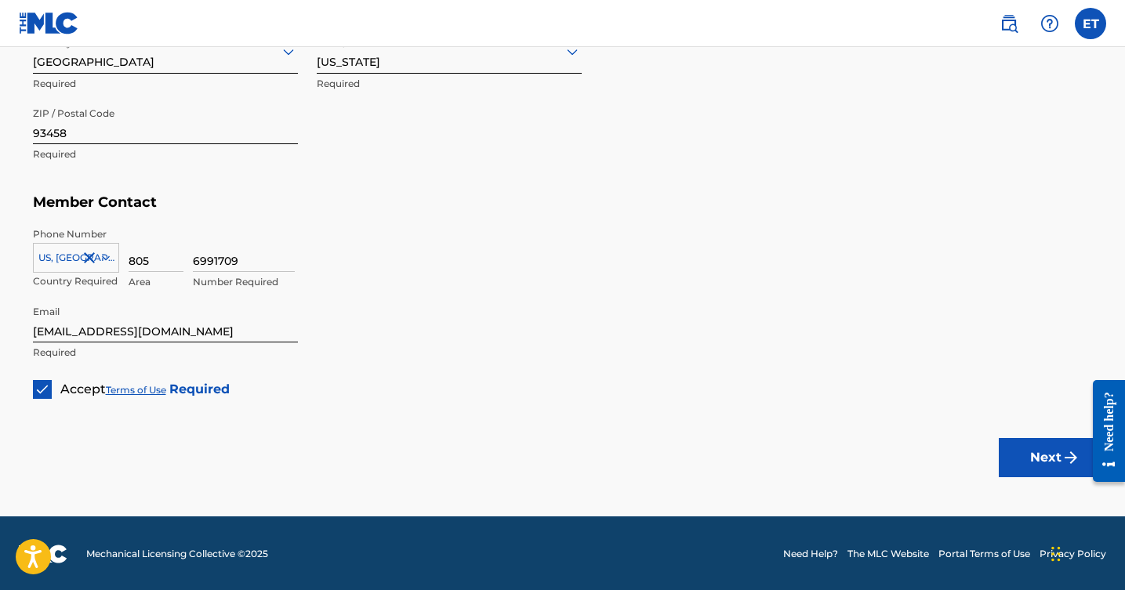
scroll to position [938, 0]
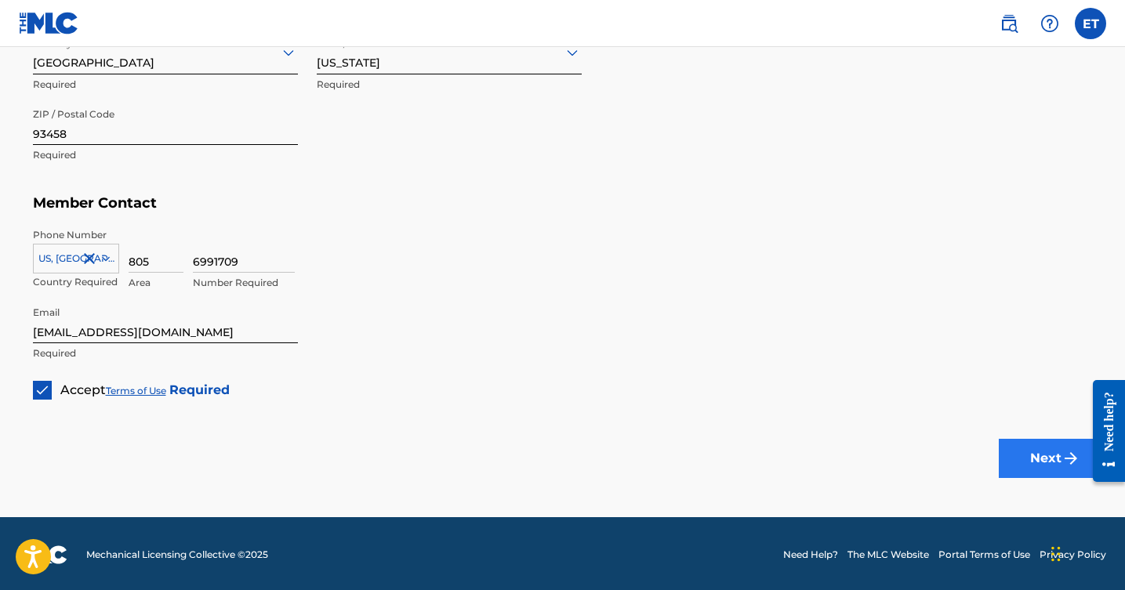
click at [1023, 452] on button "Next" at bounding box center [1046, 458] width 94 height 39
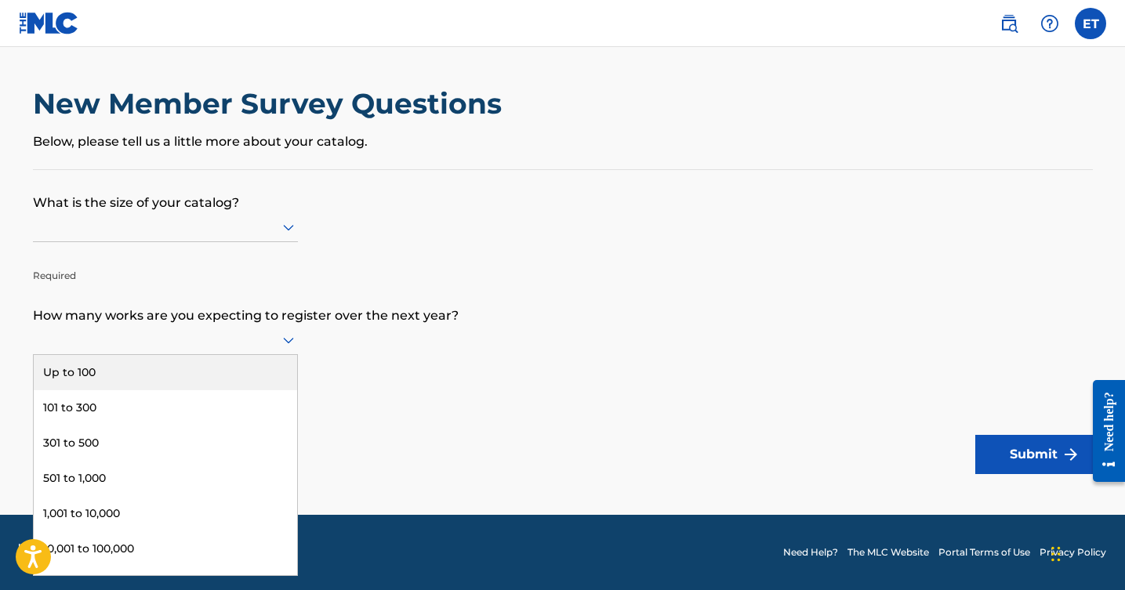
scroll to position [1, 0]
click at [238, 348] on div at bounding box center [165, 340] width 265 height 20
click at [210, 390] on div "Up to 100" at bounding box center [165, 372] width 263 height 35
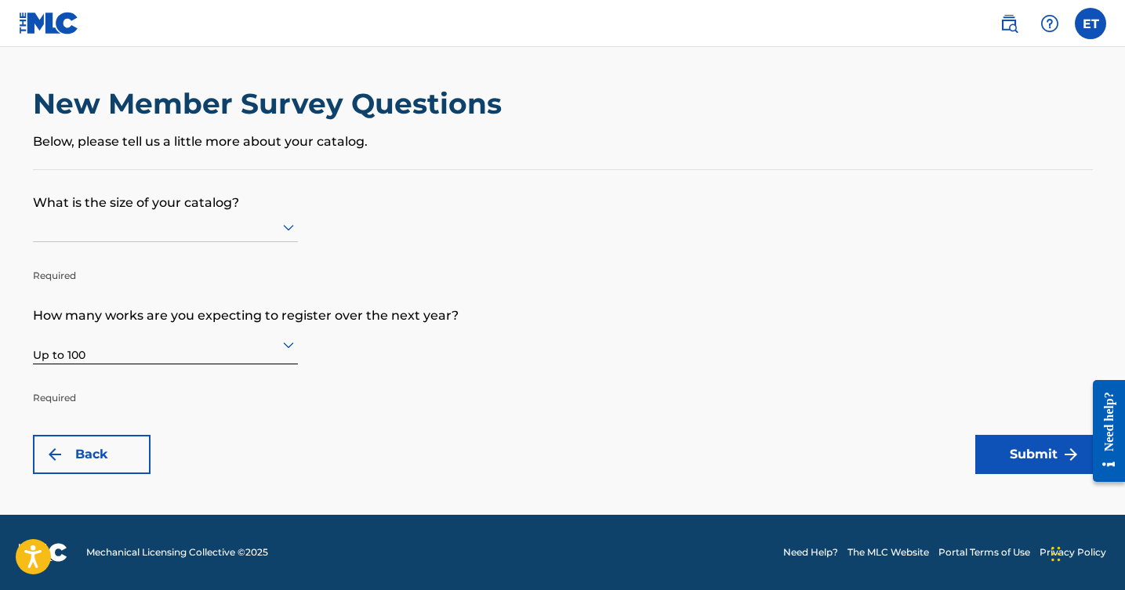
click at [251, 225] on div at bounding box center [165, 227] width 265 height 20
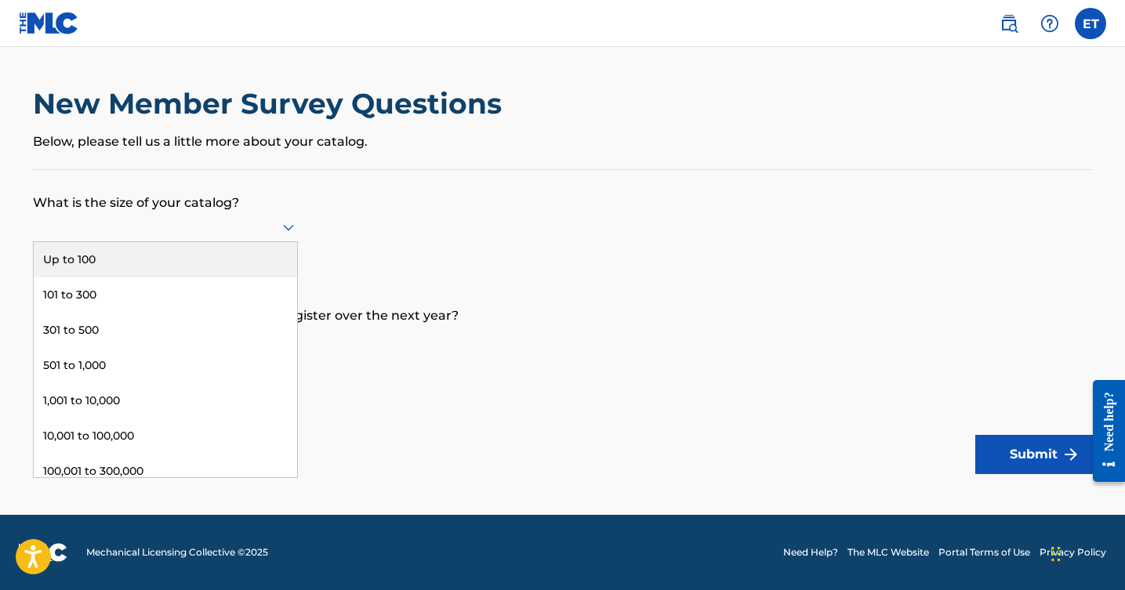
click at [162, 278] on div "Up to 100" at bounding box center [165, 259] width 263 height 35
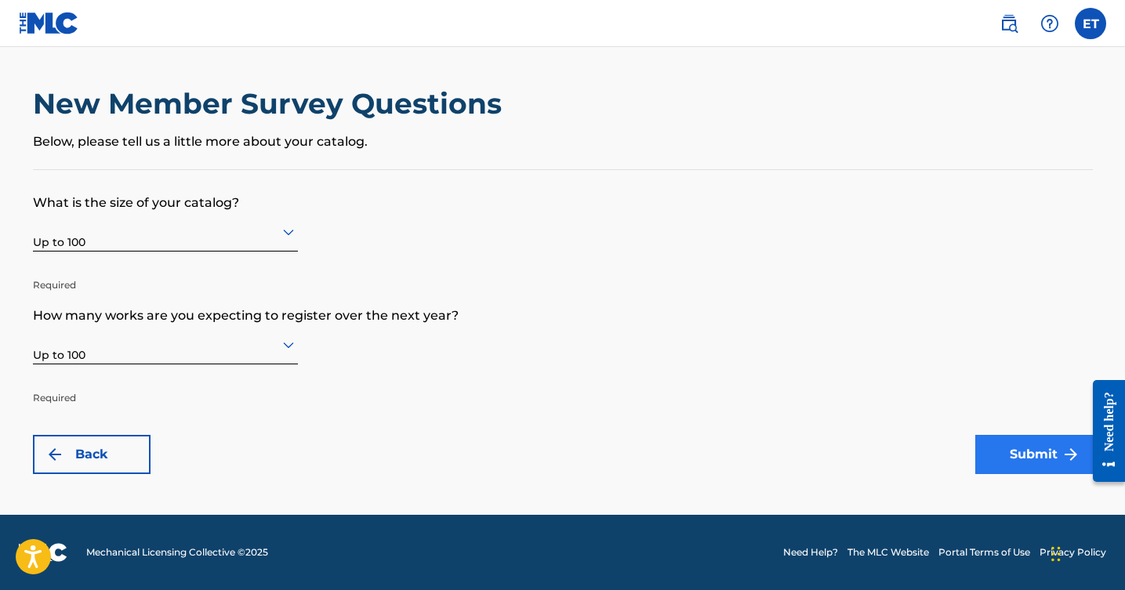
click at [986, 456] on button "Submit" at bounding box center [1034, 454] width 118 height 39
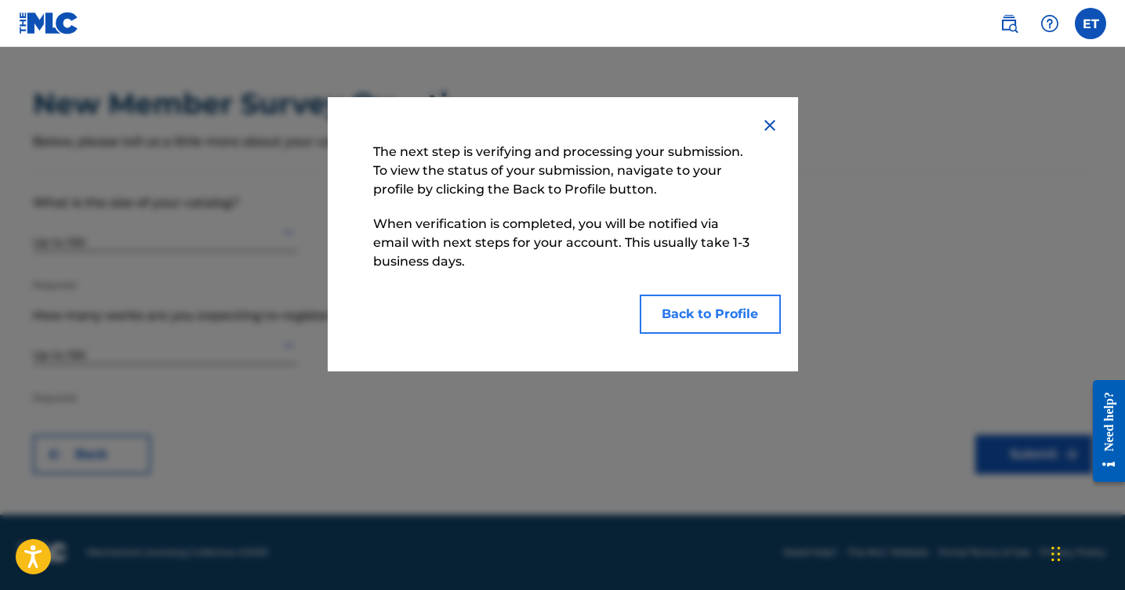
click at [750, 314] on button "Back to Profile" at bounding box center [710, 314] width 141 height 39
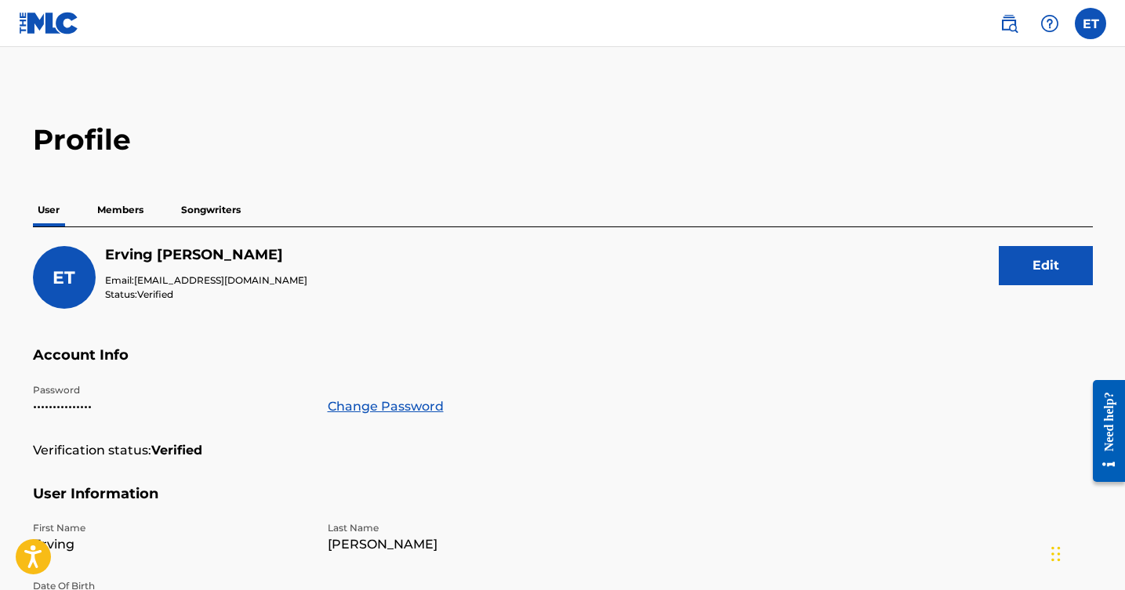
click at [19, 30] on img at bounding box center [49, 23] width 60 height 23
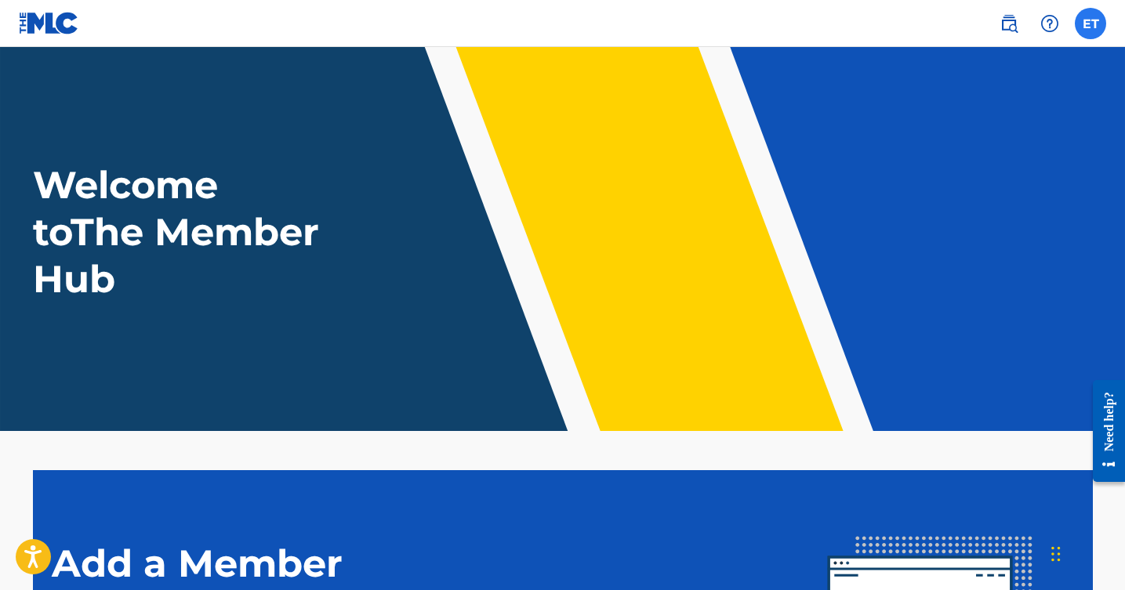
click at [1091, 19] on label at bounding box center [1090, 23] width 31 height 31
click at [1091, 24] on input "ET Erving Torres heavyweighthustleapparel@gmail.com Notification Preferences Pr…" at bounding box center [1091, 24] width 0 height 0
